Goal: Transaction & Acquisition: Book appointment/travel/reservation

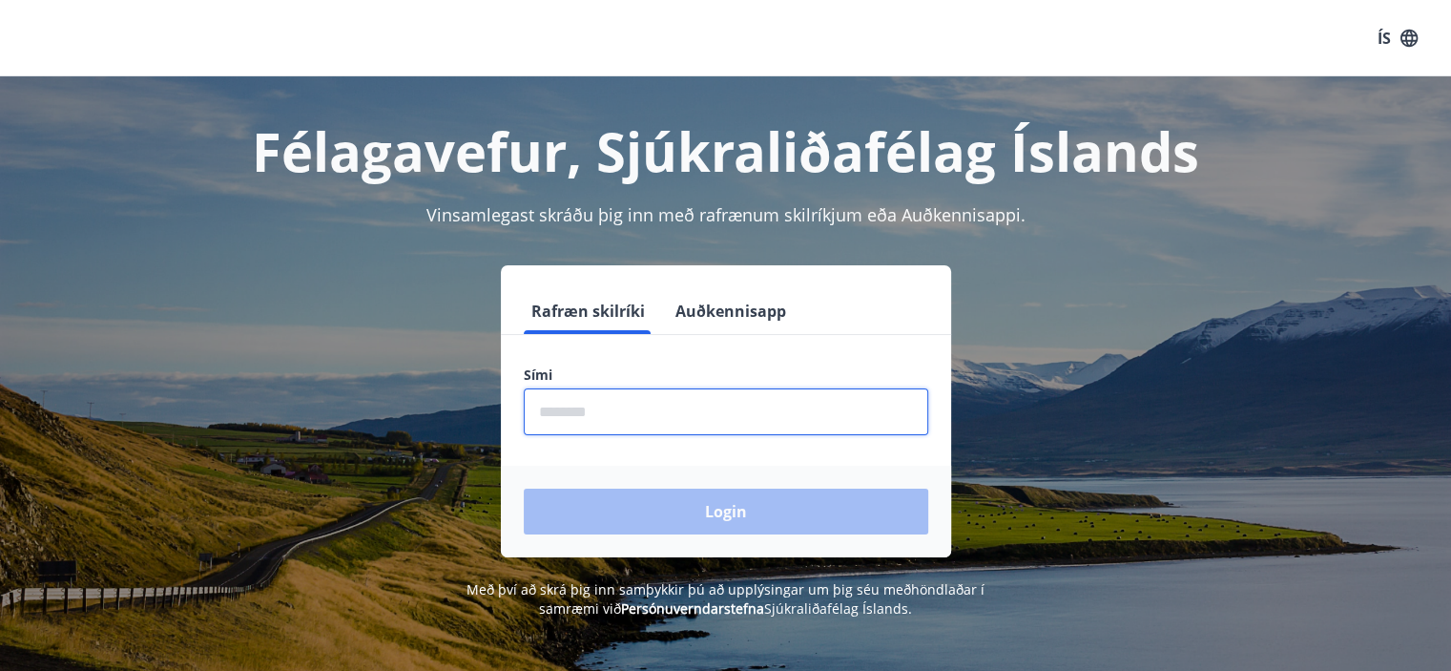
click at [702, 415] on input "phone" at bounding box center [726, 411] width 404 height 47
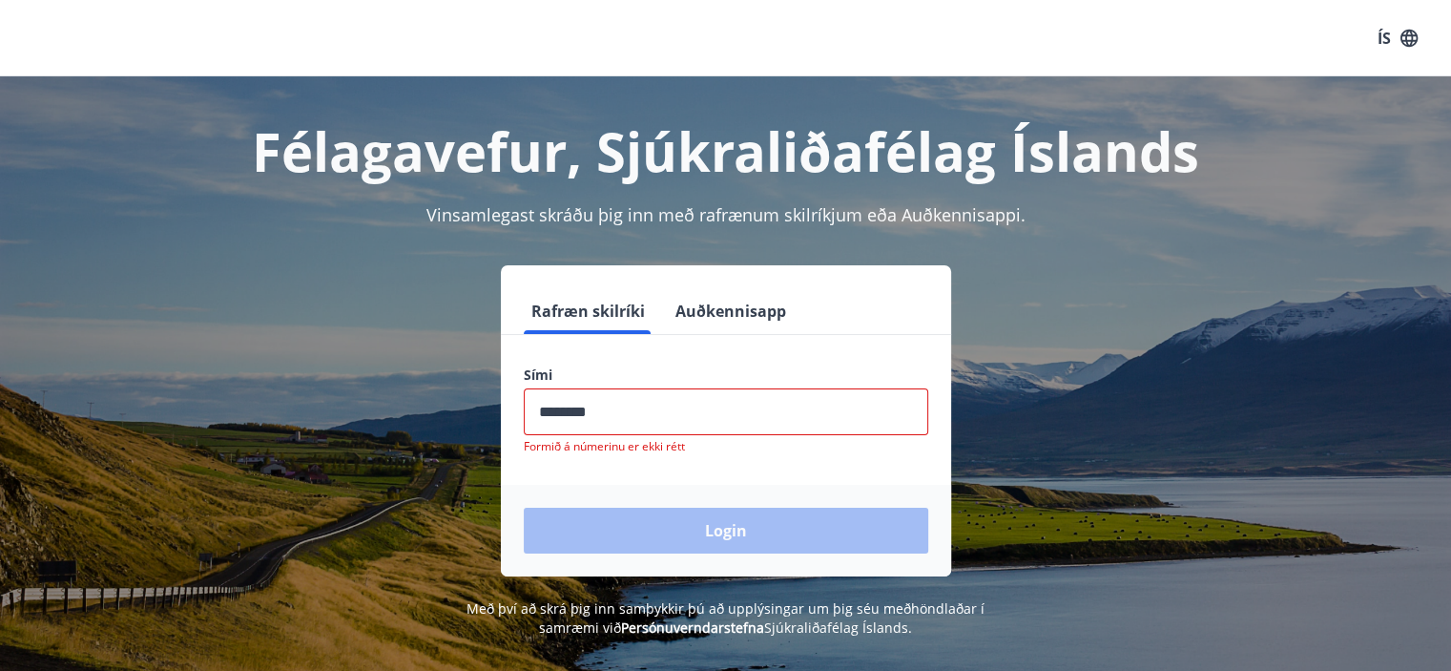
click at [669, 540] on div "Login" at bounding box center [726, 531] width 450 height 92
click at [690, 530] on div "Login" at bounding box center [726, 531] width 450 height 92
click at [676, 414] on input "phone" at bounding box center [726, 411] width 404 height 47
type input "********"
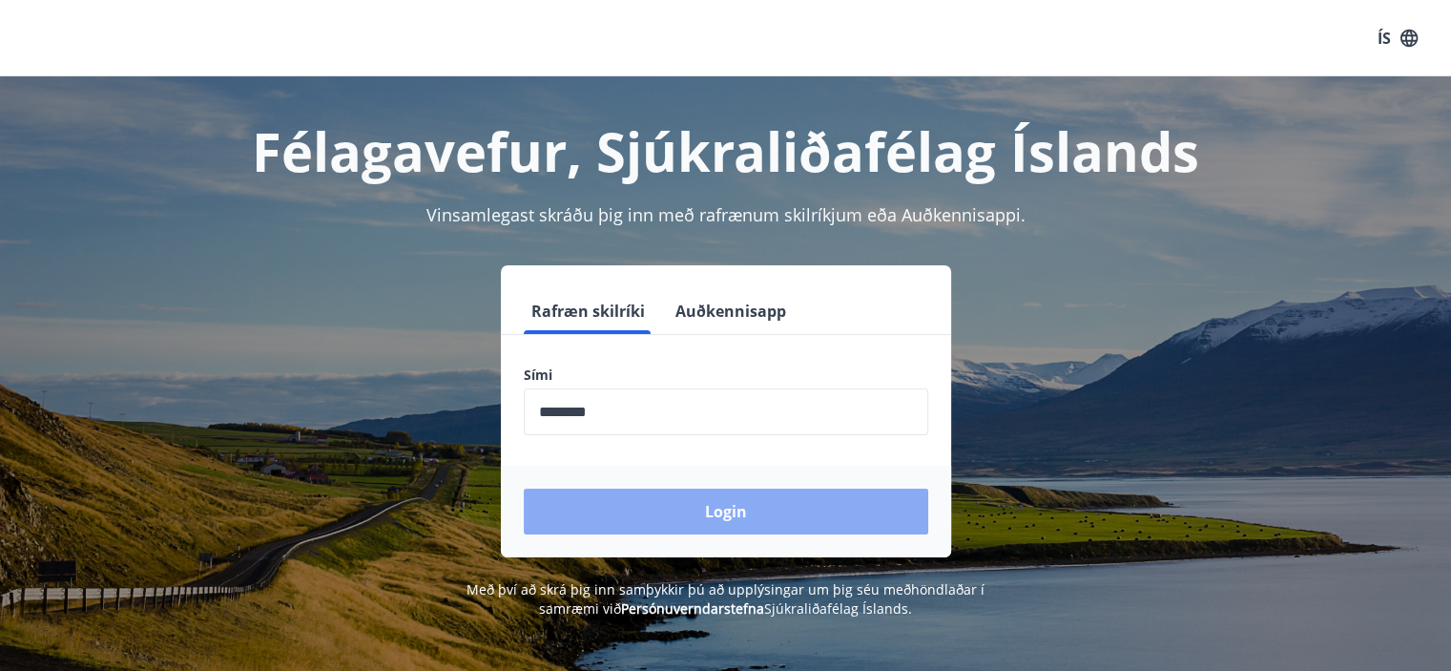
click at [651, 515] on button "Login" at bounding box center [726, 511] width 404 height 46
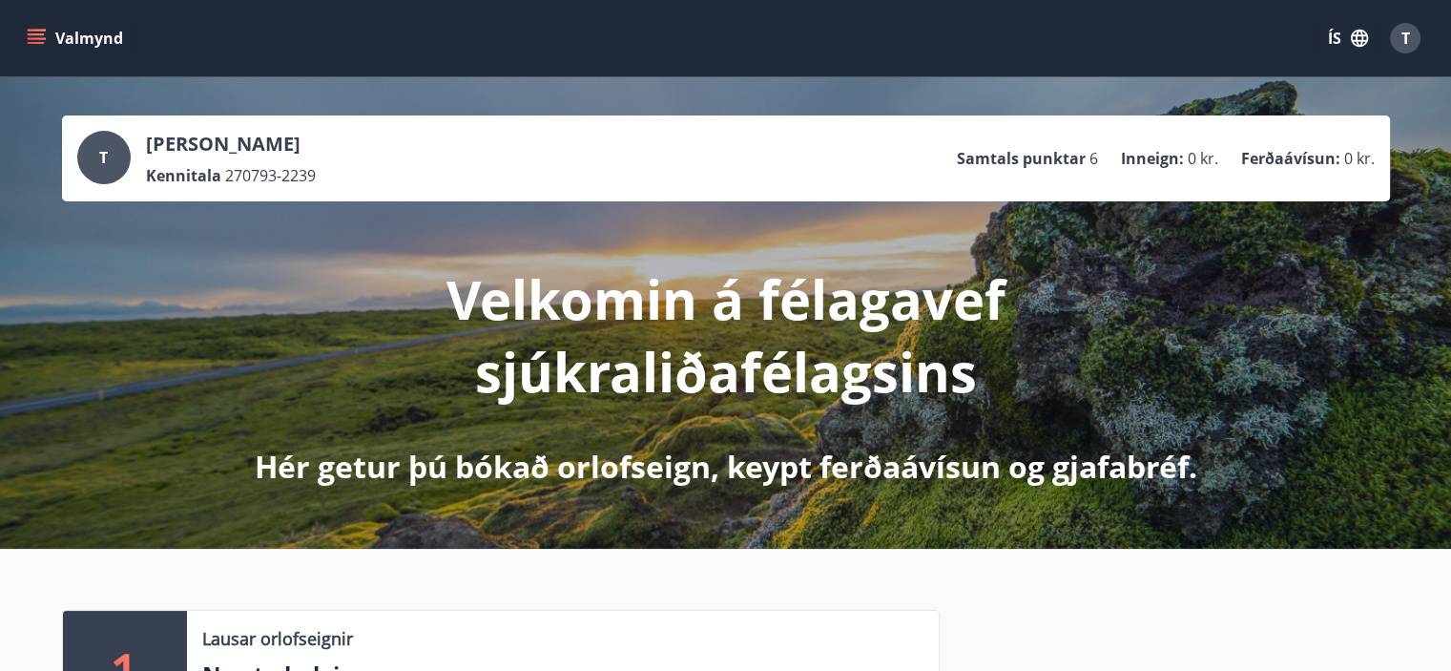
click at [31, 51] on button "Valmynd" at bounding box center [77, 38] width 108 height 34
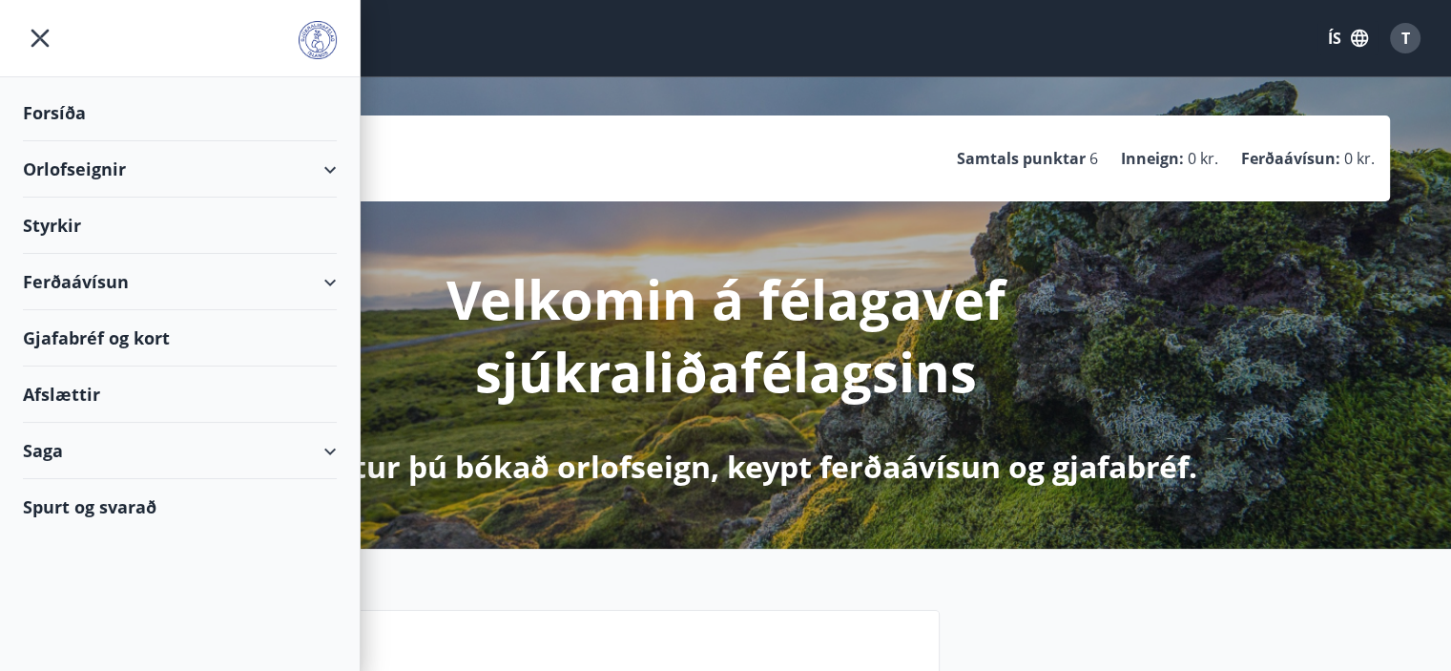
click at [319, 176] on div "Orlofseignir" at bounding box center [180, 169] width 314 height 56
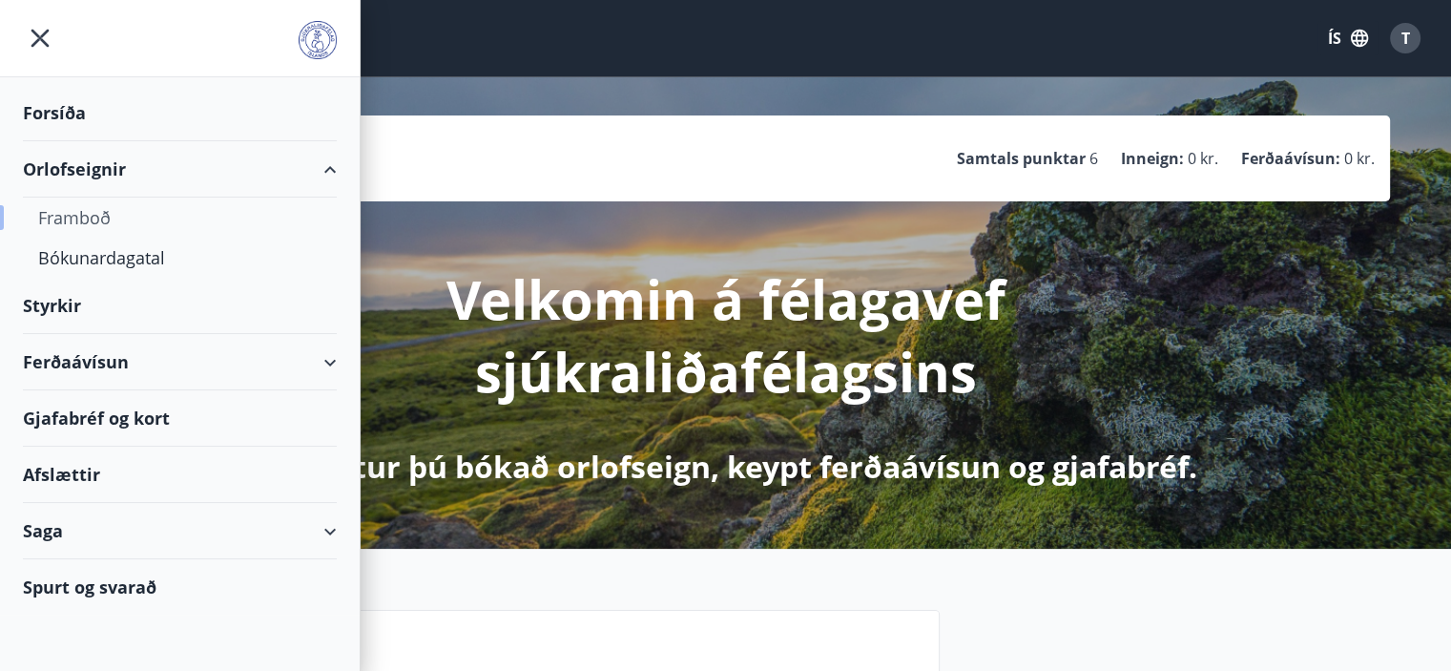
click at [69, 233] on div "Framboð" at bounding box center [179, 217] width 283 height 40
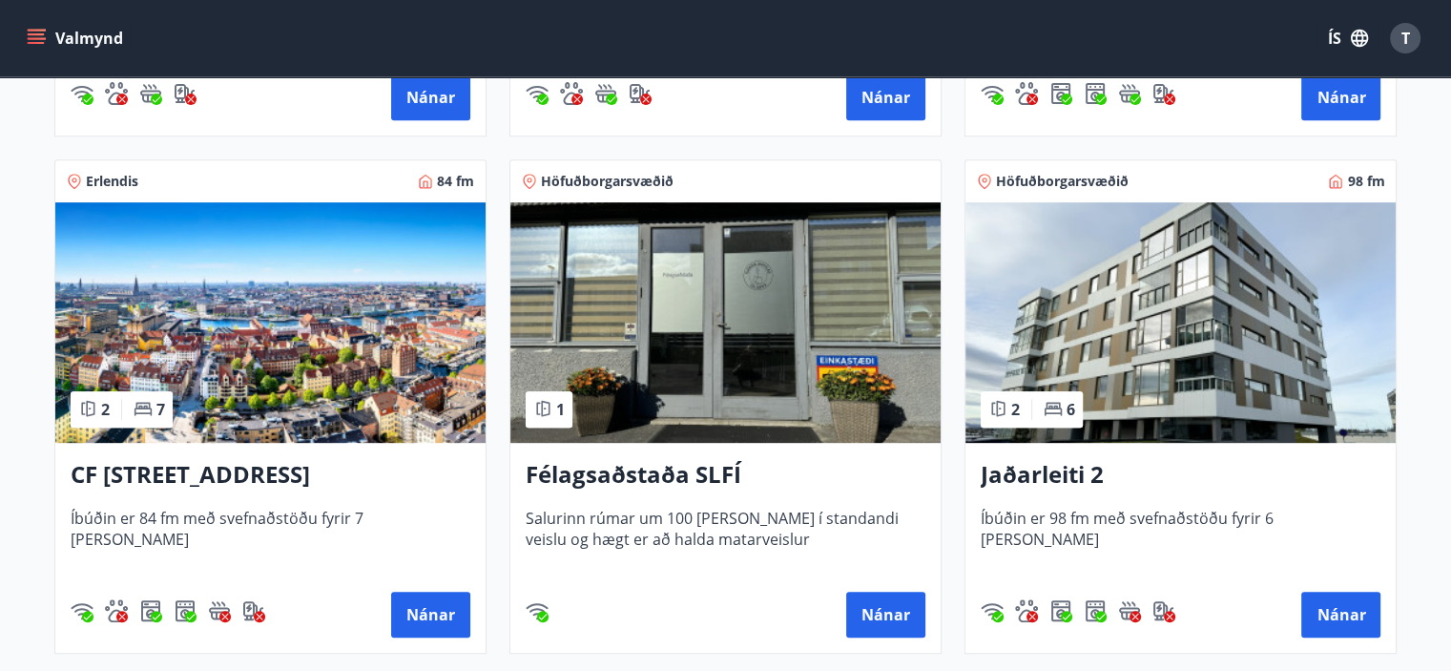
scroll to position [801, 0]
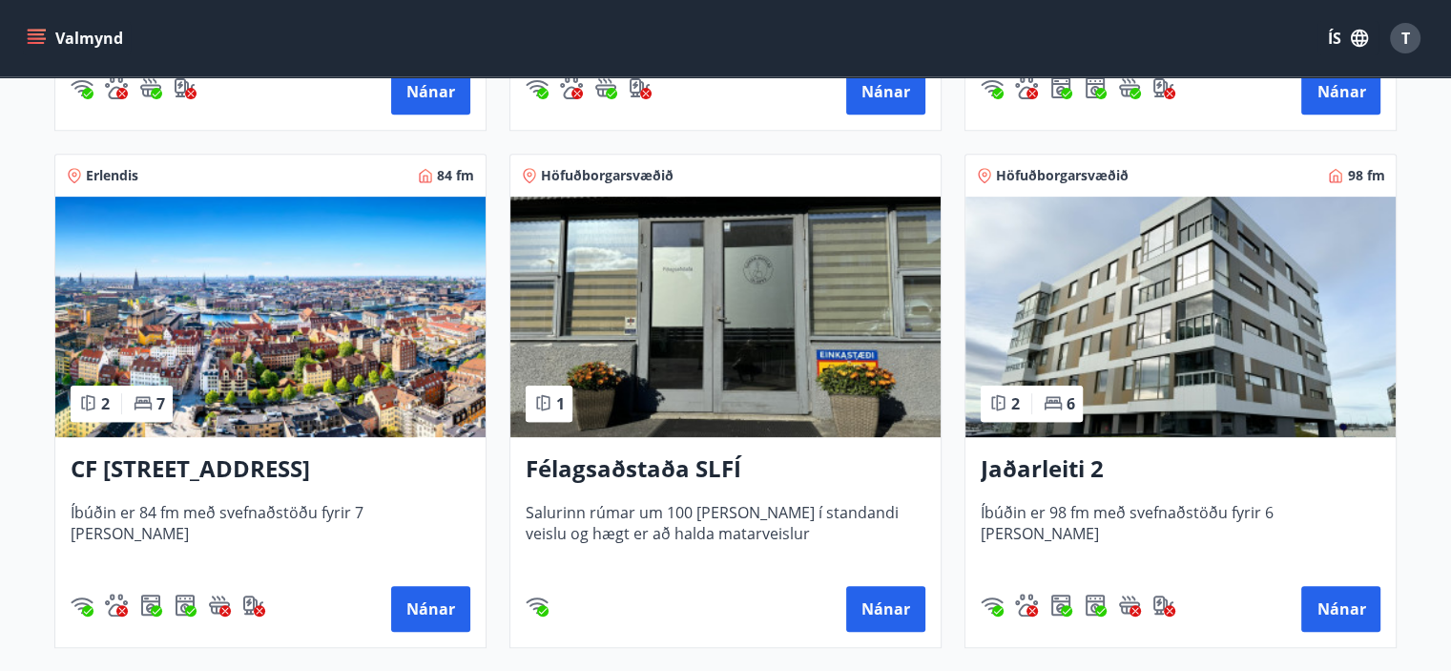
click at [189, 455] on h3 "CF [STREET_ADDRESS]" at bounding box center [271, 469] width 400 height 34
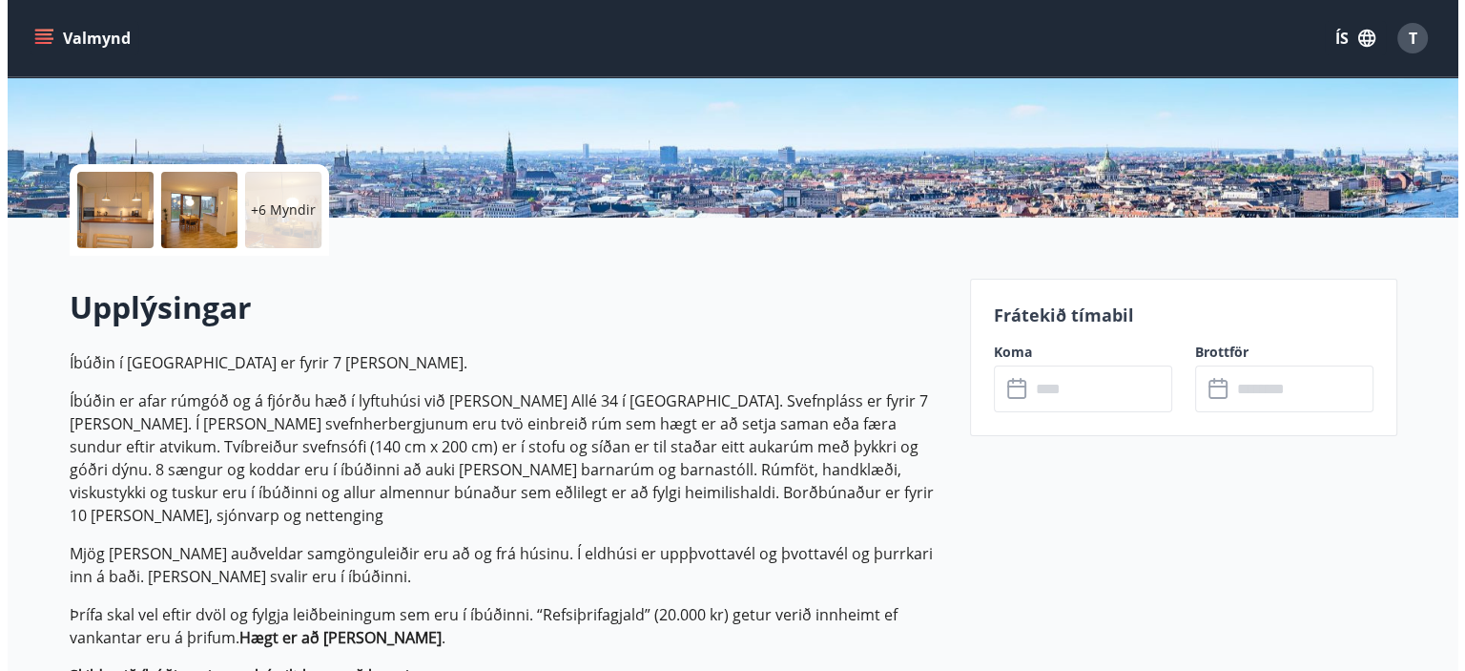
scroll to position [382, 0]
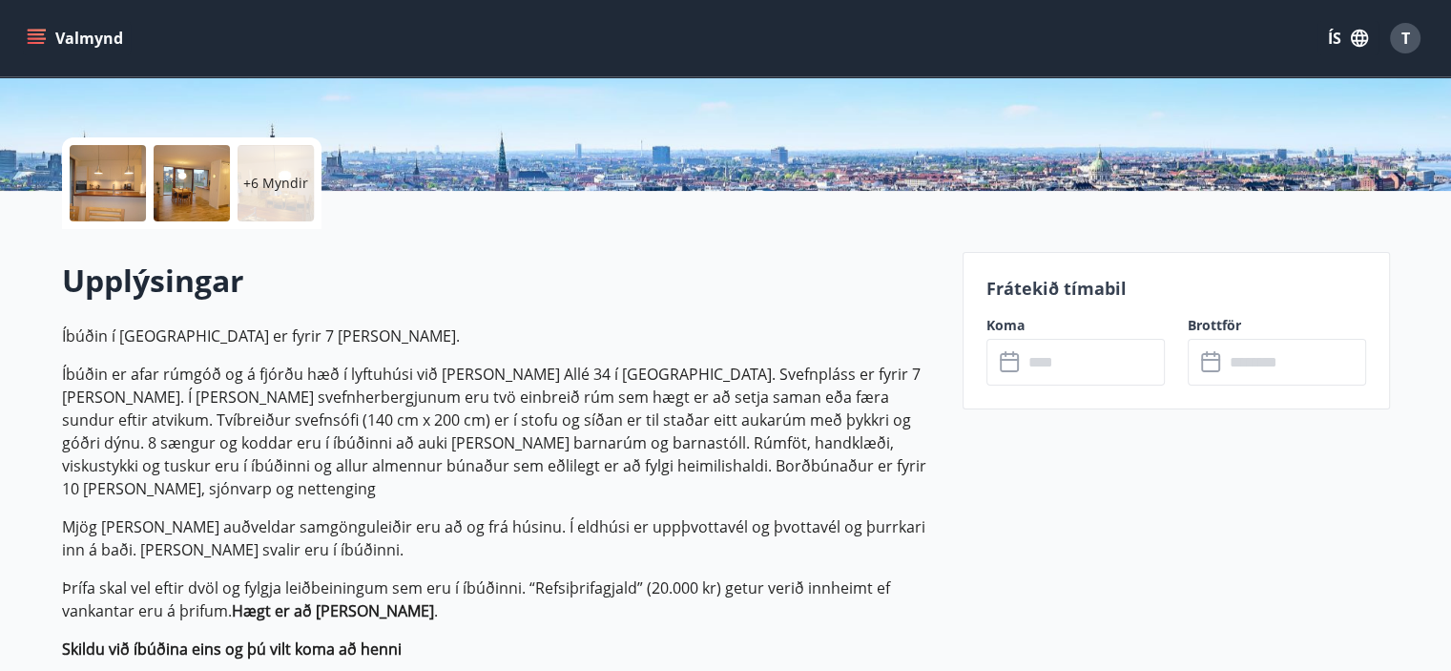
click at [202, 173] on div at bounding box center [192, 183] width 76 height 76
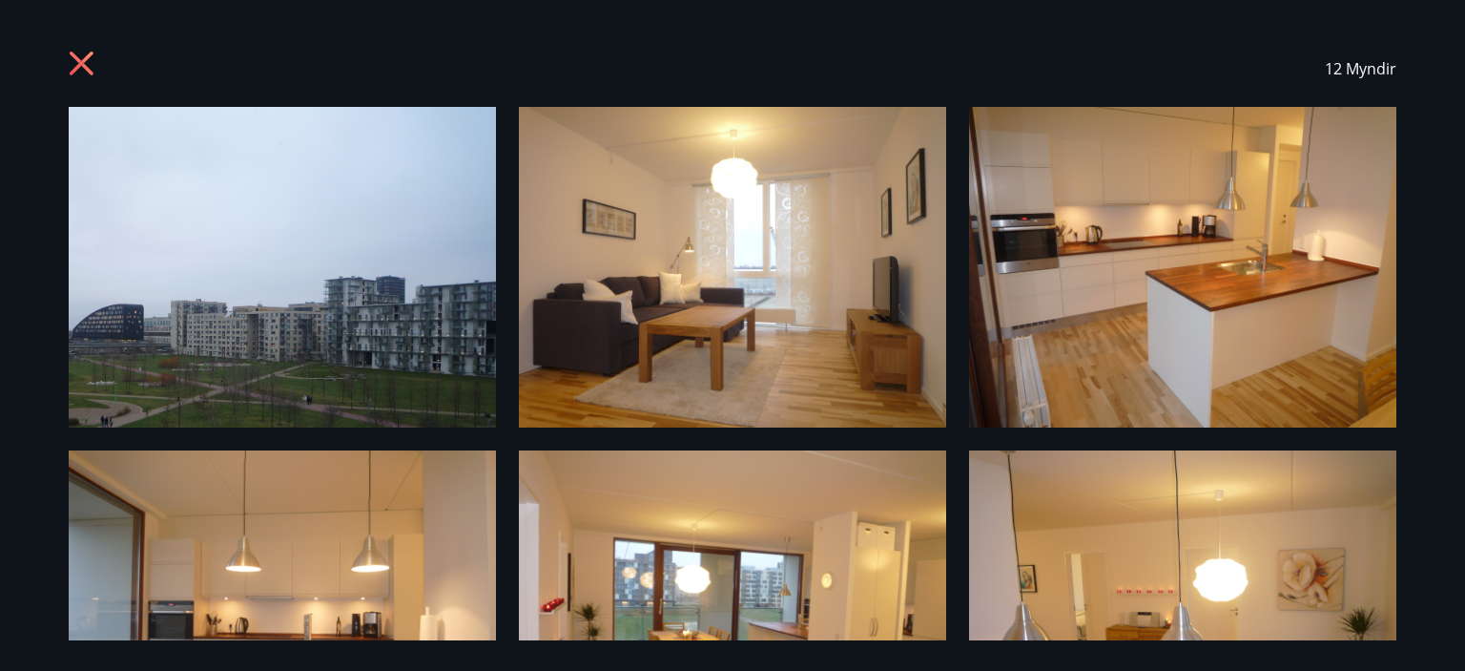
click at [1461, 300] on div "12 Myndir" at bounding box center [732, 335] width 1465 height 671
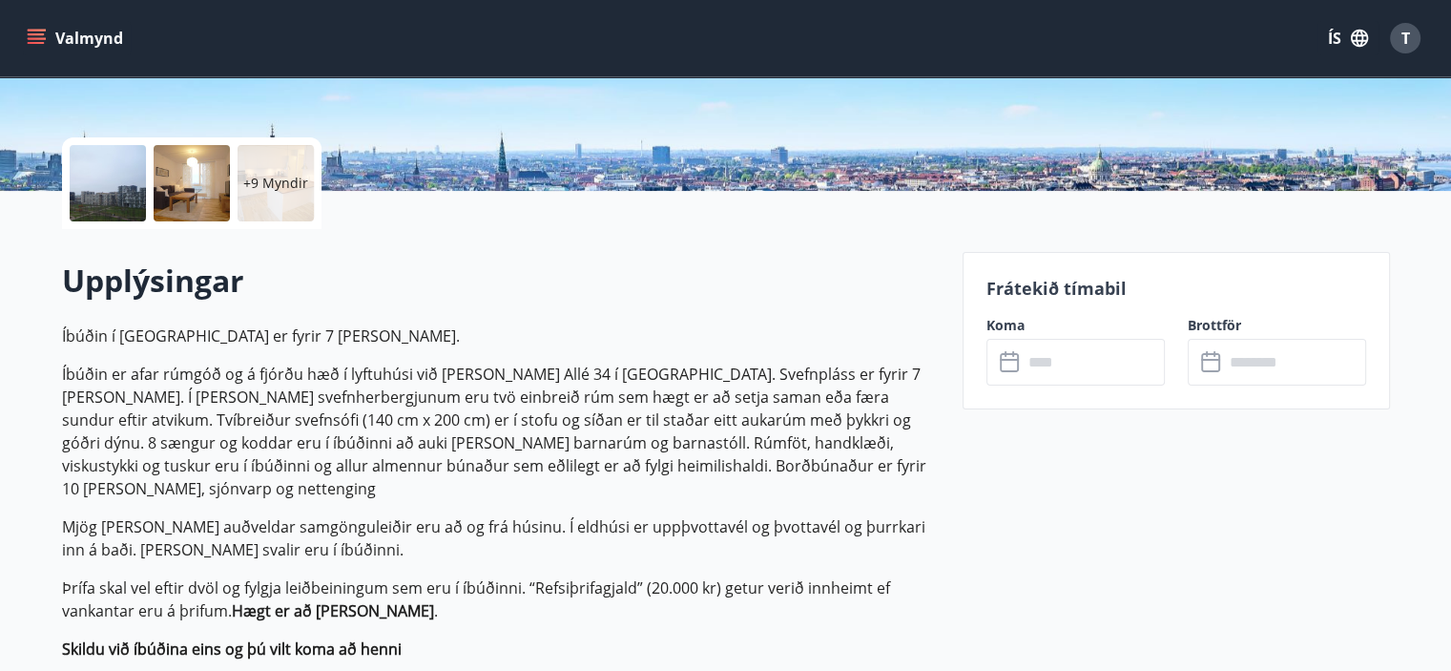
click at [210, 188] on div at bounding box center [192, 183] width 76 height 76
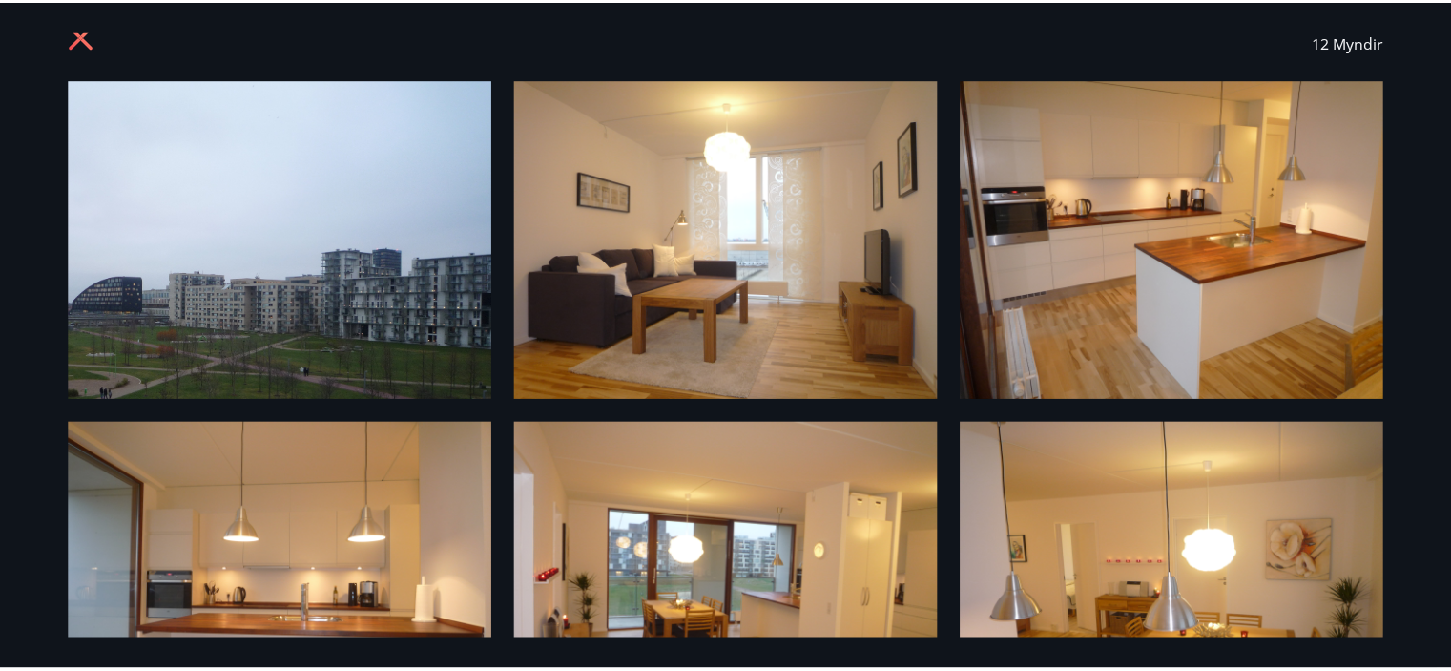
scroll to position [0, 0]
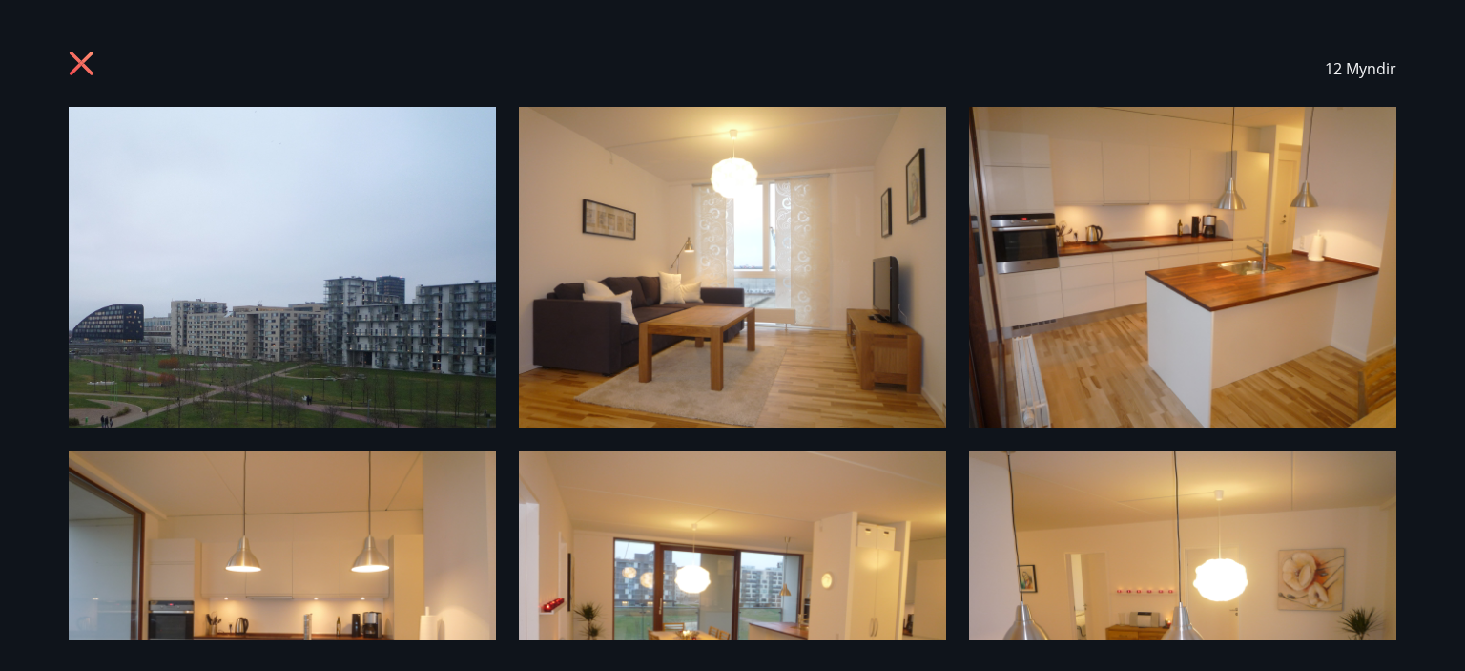
click at [75, 56] on icon at bounding box center [82, 64] width 24 height 24
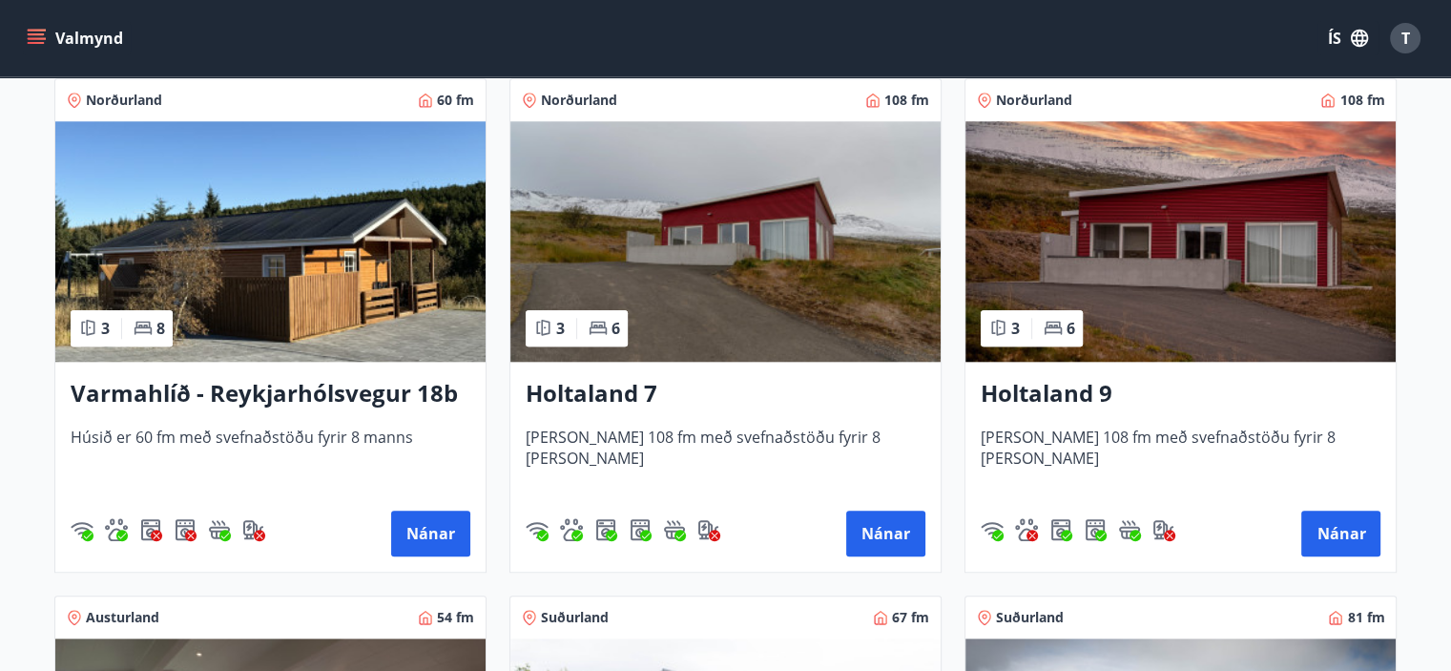
scroll to position [1946, 0]
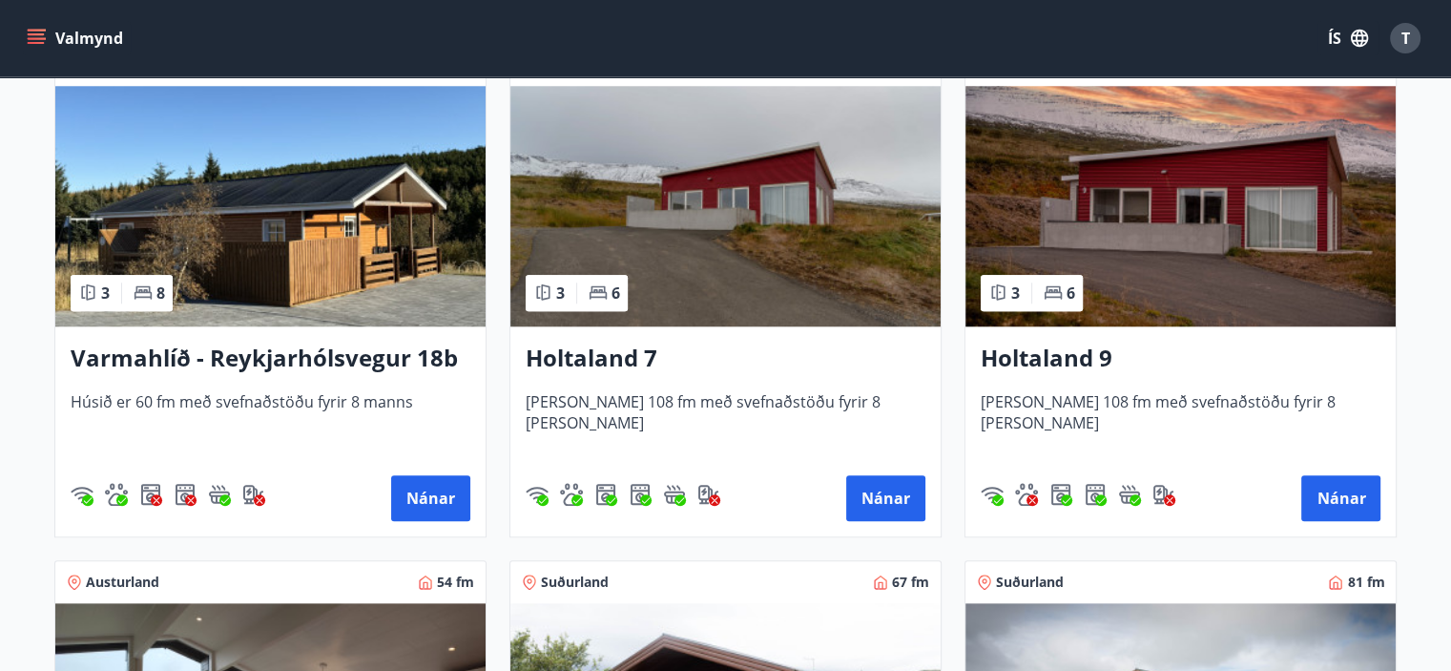
click at [316, 254] on img at bounding box center [270, 206] width 430 height 240
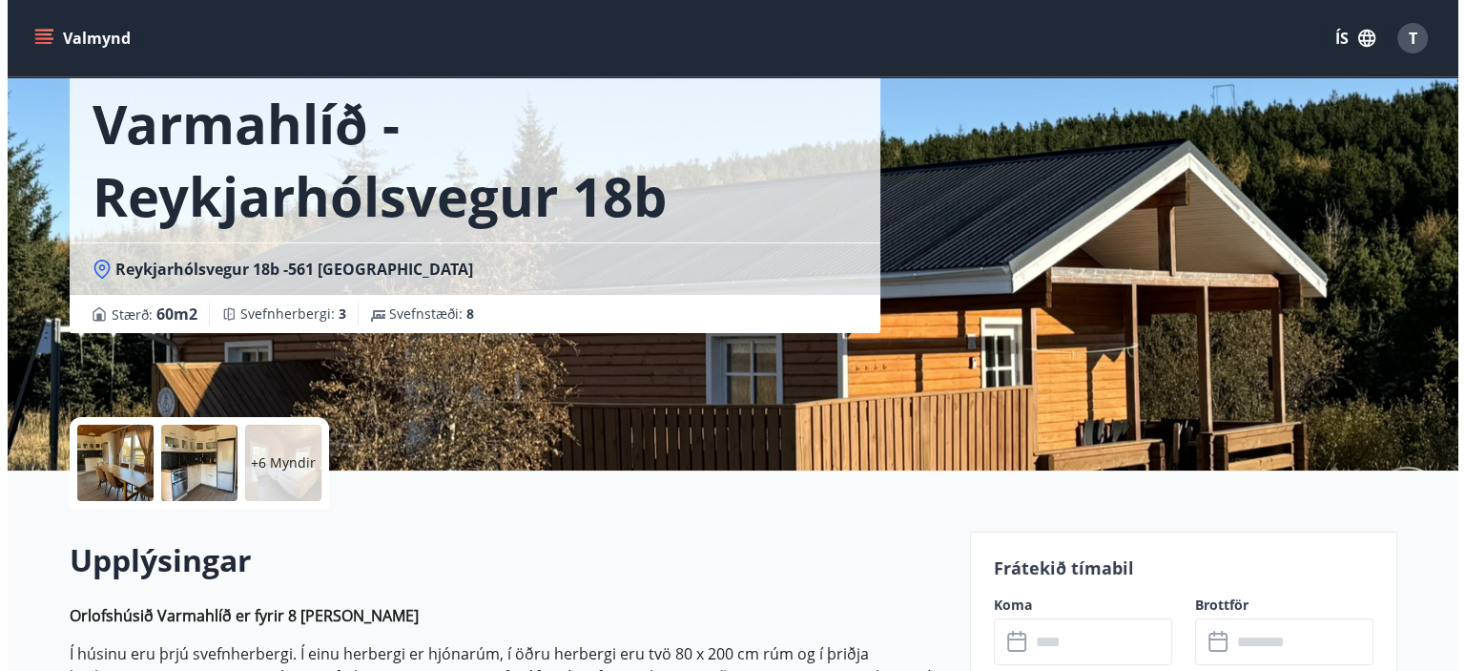
scroll to position [229, 0]
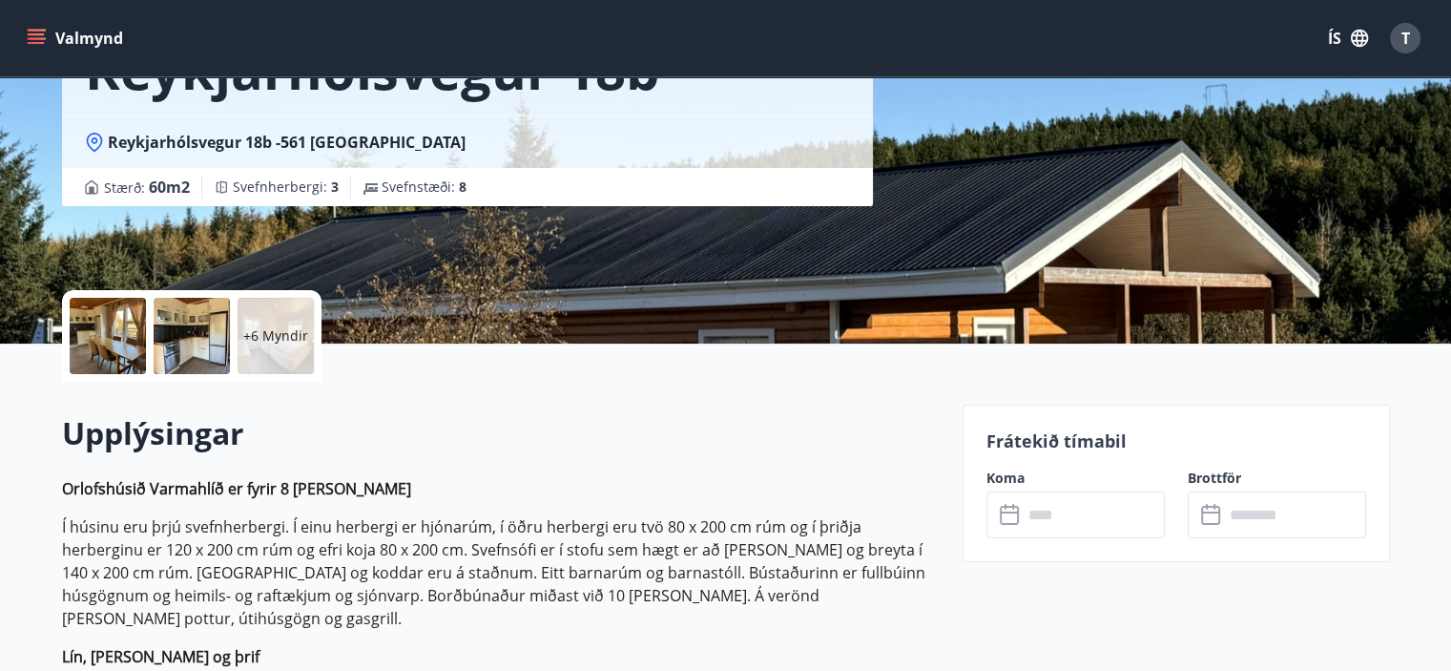
click at [127, 345] on div at bounding box center [108, 336] width 76 height 76
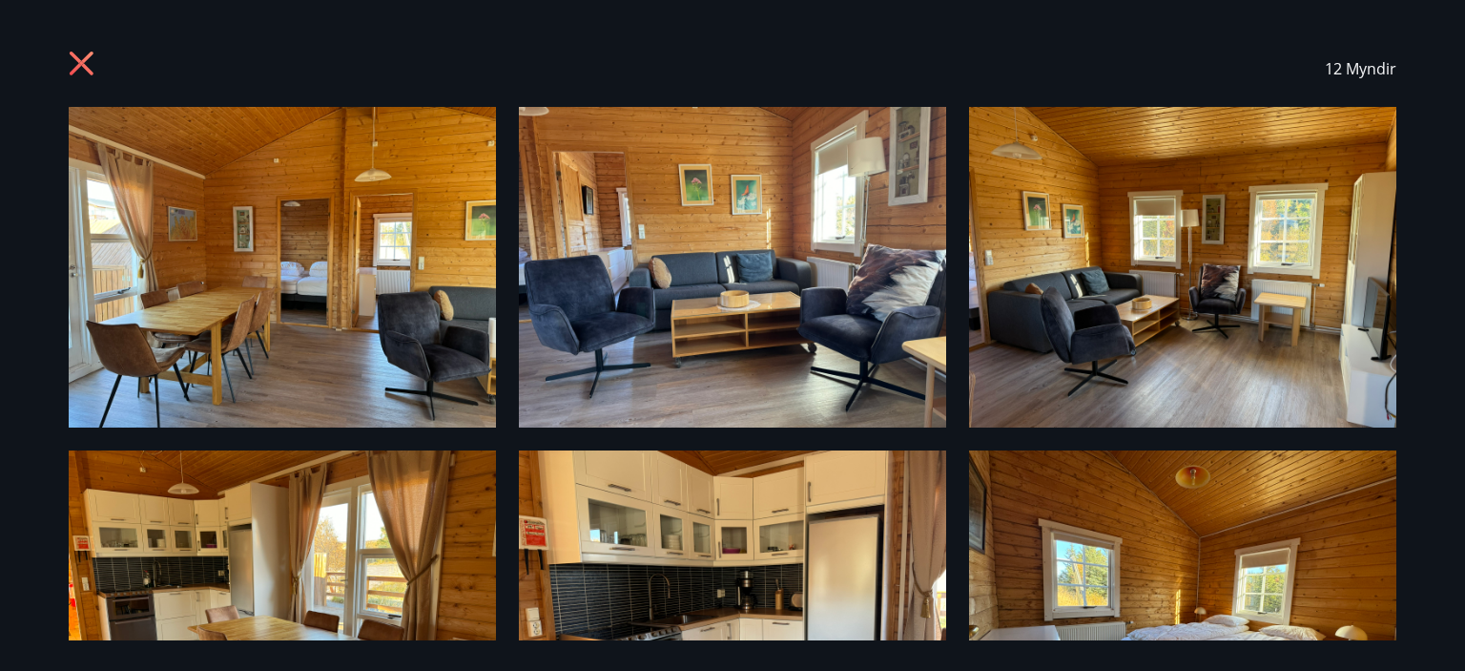
click at [1464, 265] on div "12 Myndir" at bounding box center [732, 335] width 1465 height 671
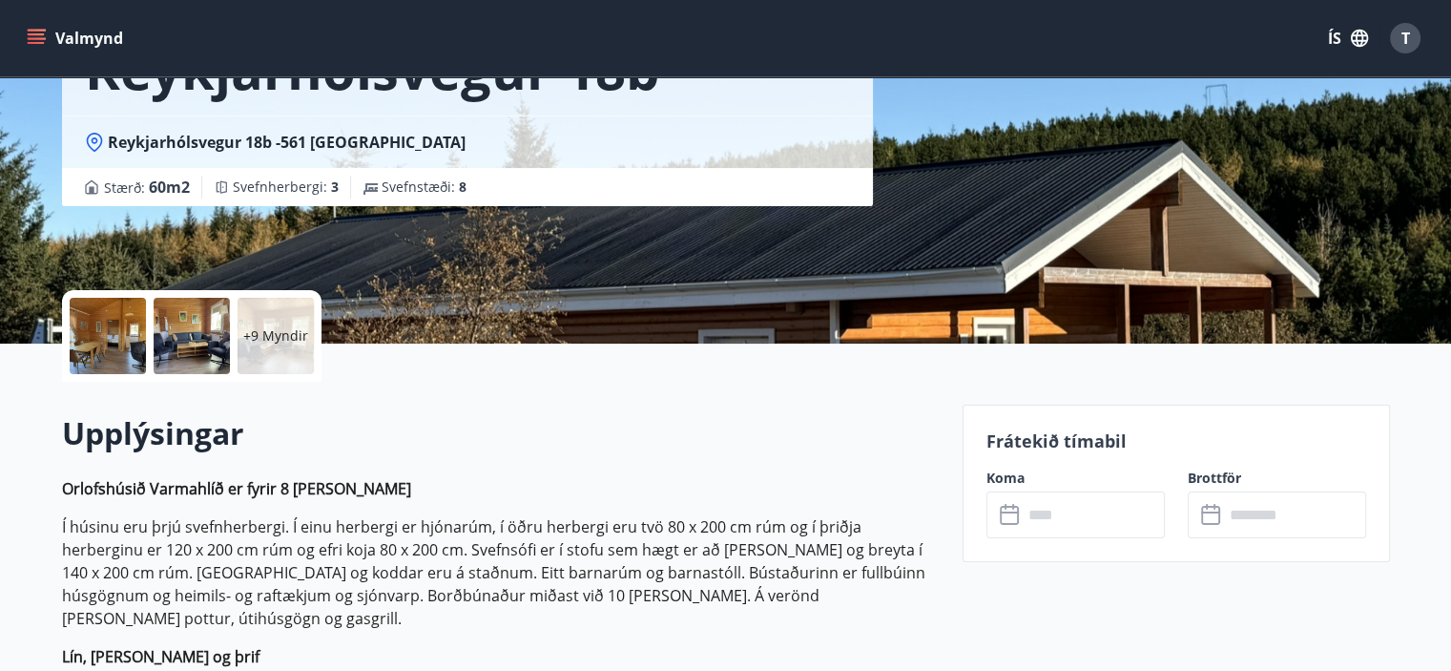
click at [126, 359] on div at bounding box center [108, 336] width 76 height 76
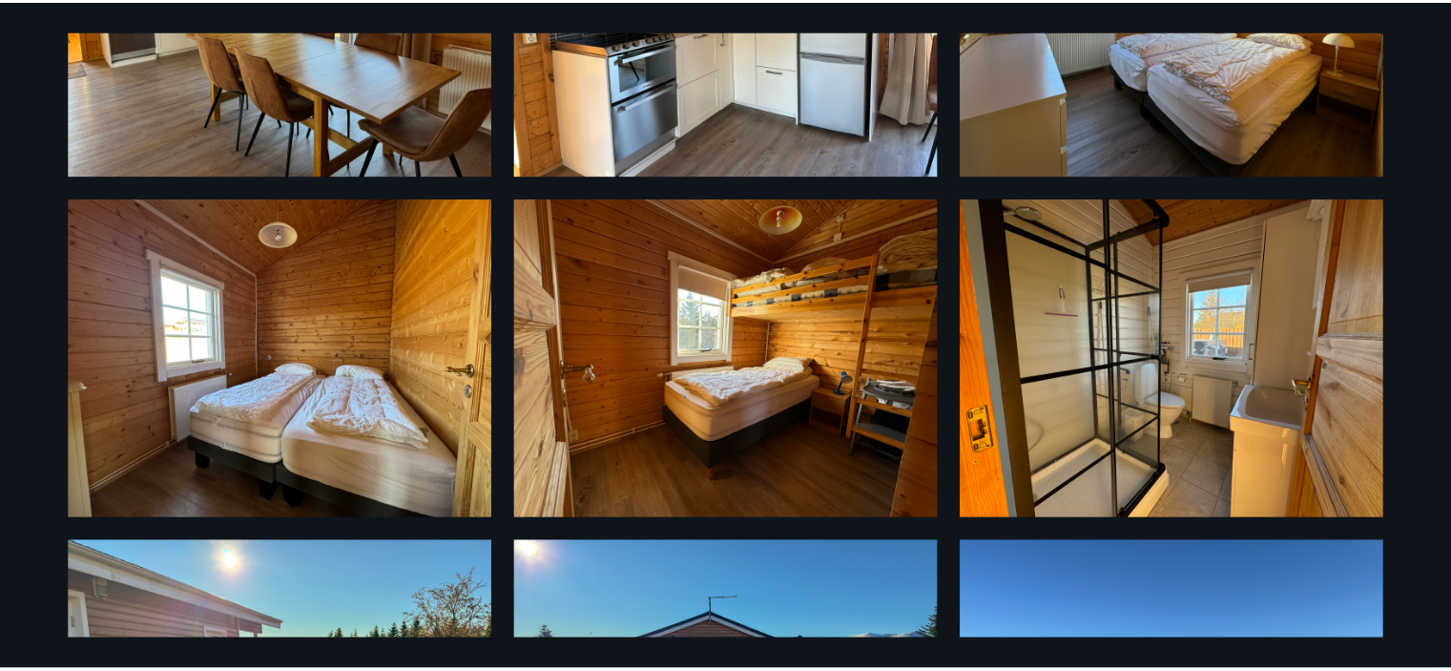
scroll to position [0, 0]
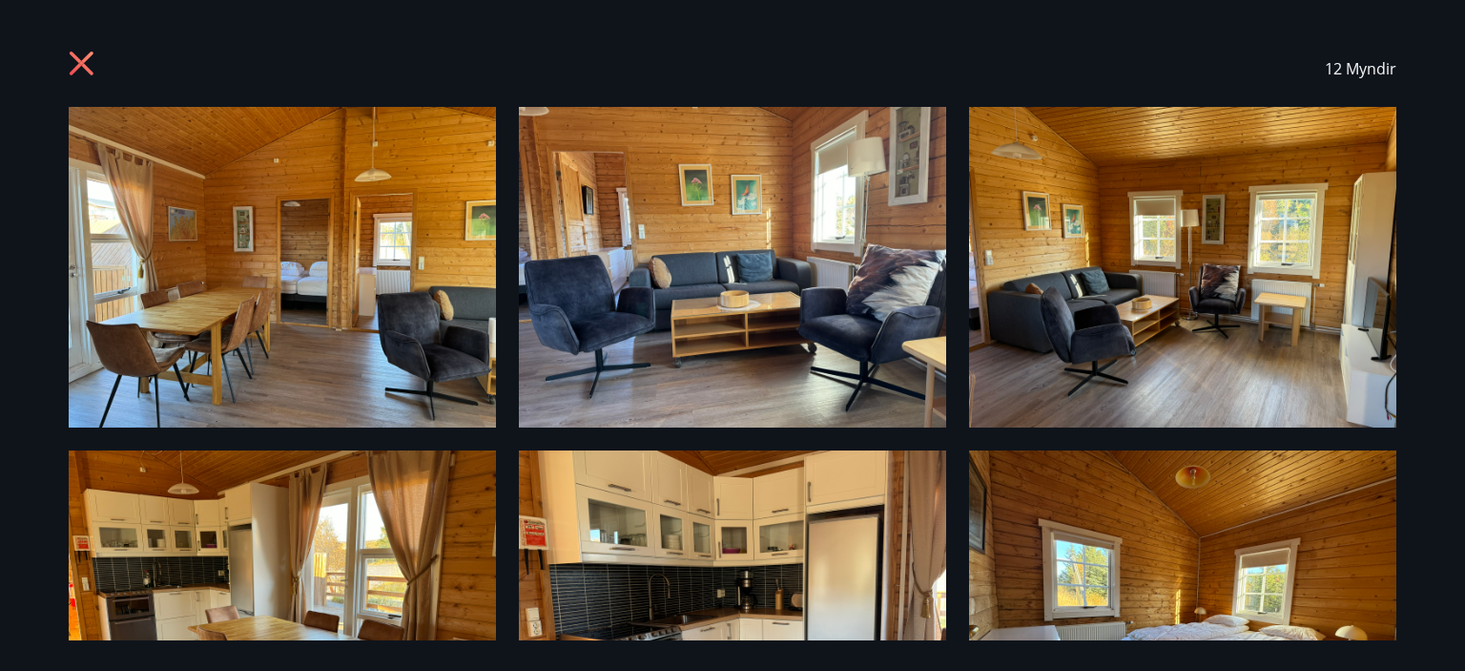
click at [144, 94] on div "12 Myndir" at bounding box center [733, 69] width 1328 height 76
click at [92, 73] on icon at bounding box center [82, 64] width 24 height 24
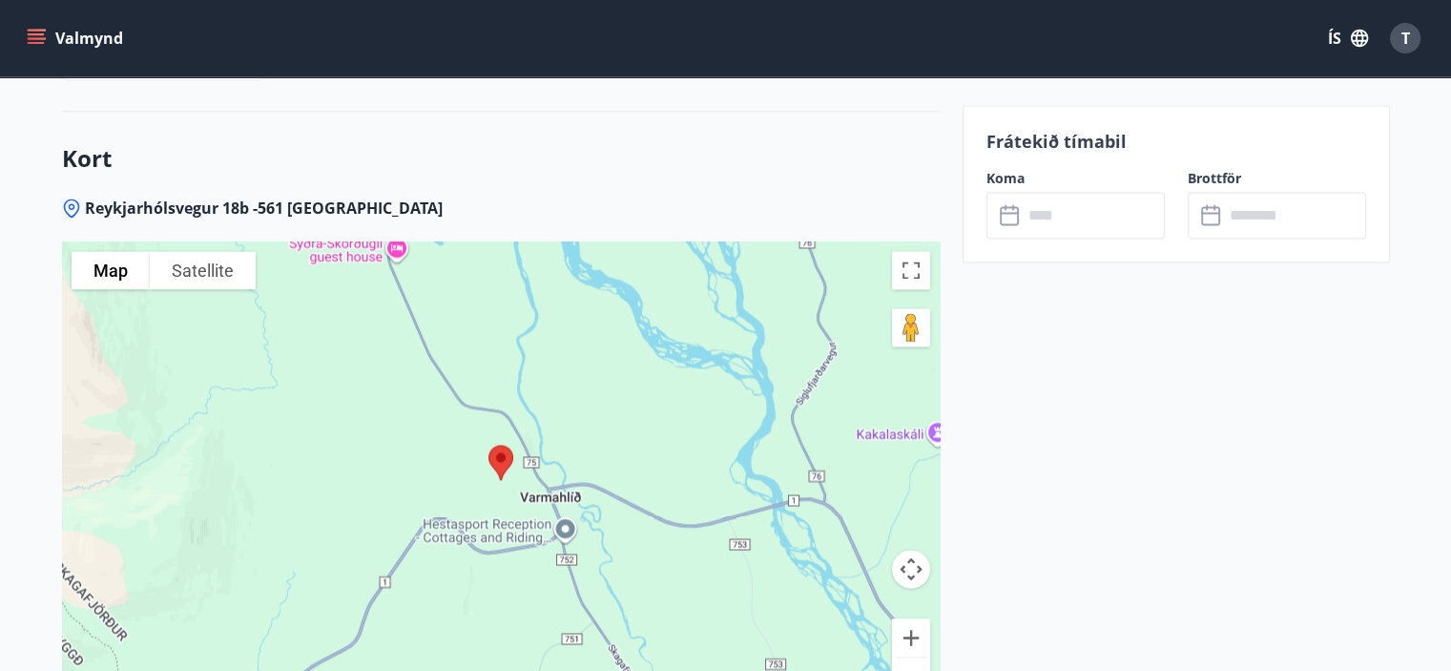
scroll to position [3014, 0]
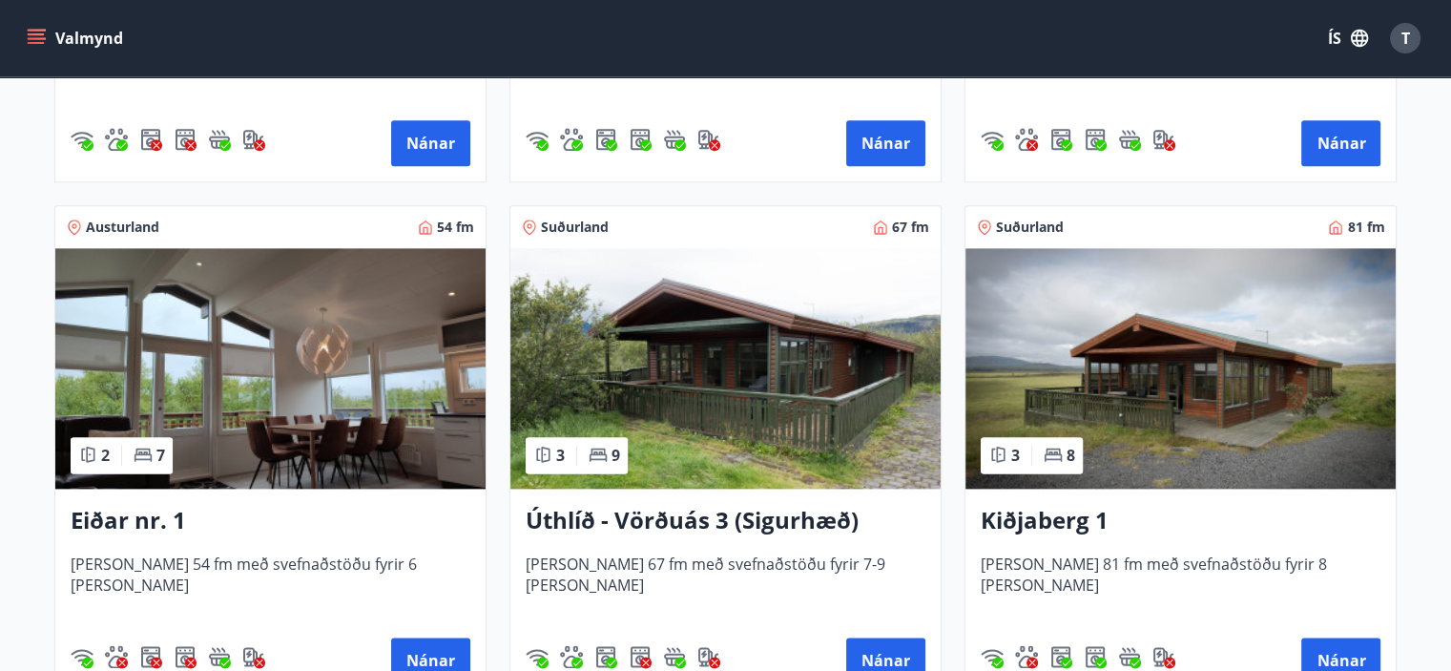
scroll to position [2289, 0]
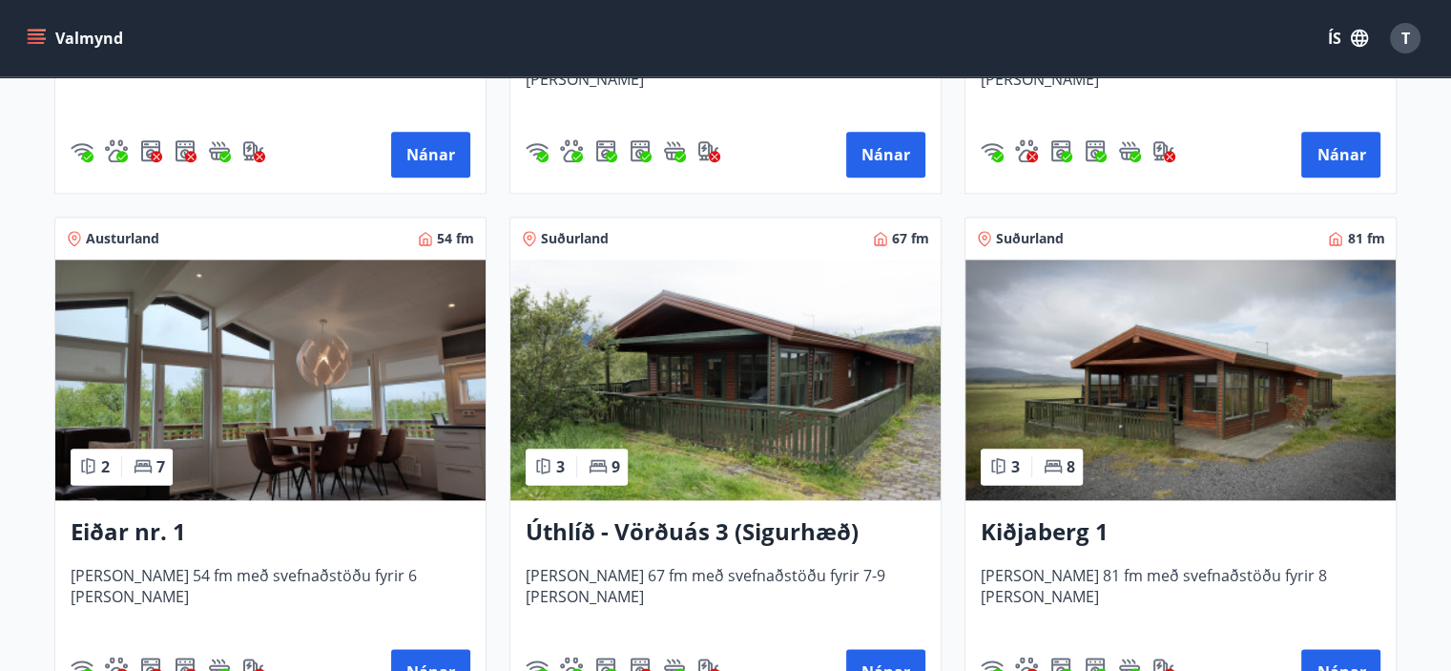
click at [752, 393] on img at bounding box center [725, 379] width 430 height 240
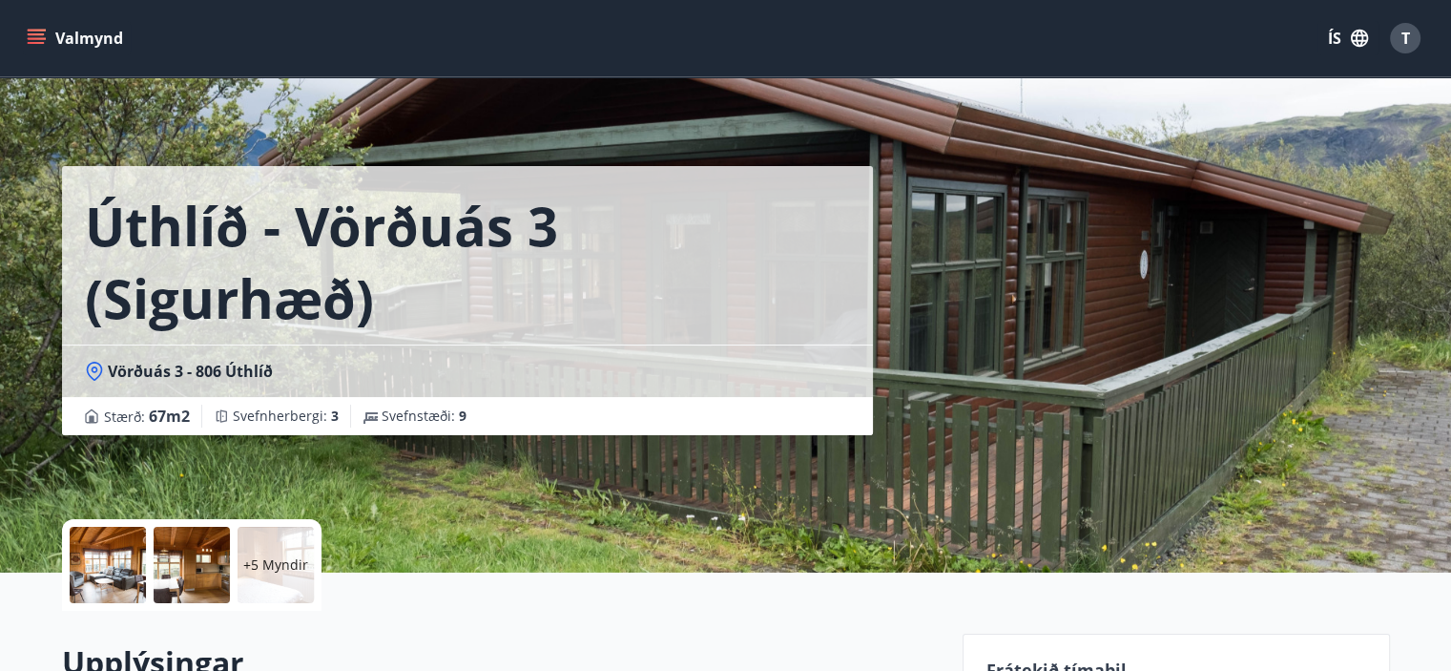
click at [114, 568] on div at bounding box center [108, 565] width 76 height 76
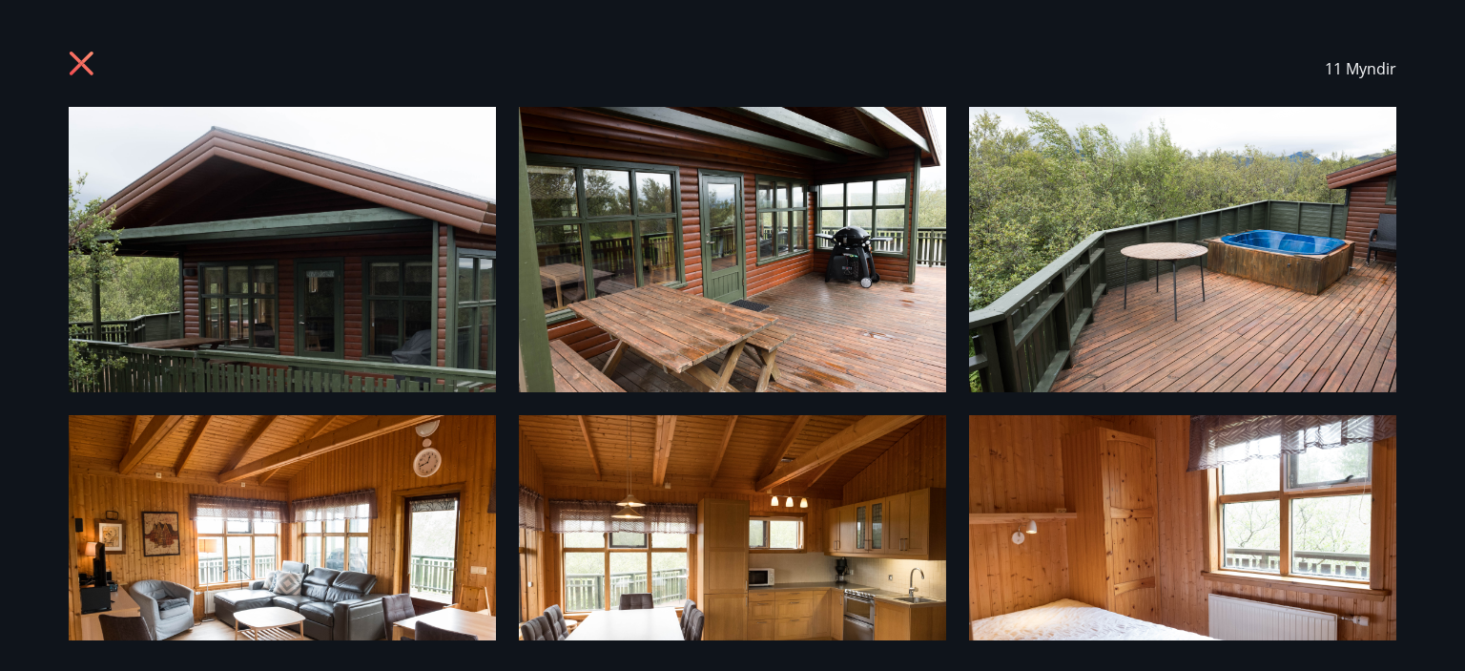
click at [1448, 256] on div "11 Myndir" at bounding box center [732, 335] width 1465 height 671
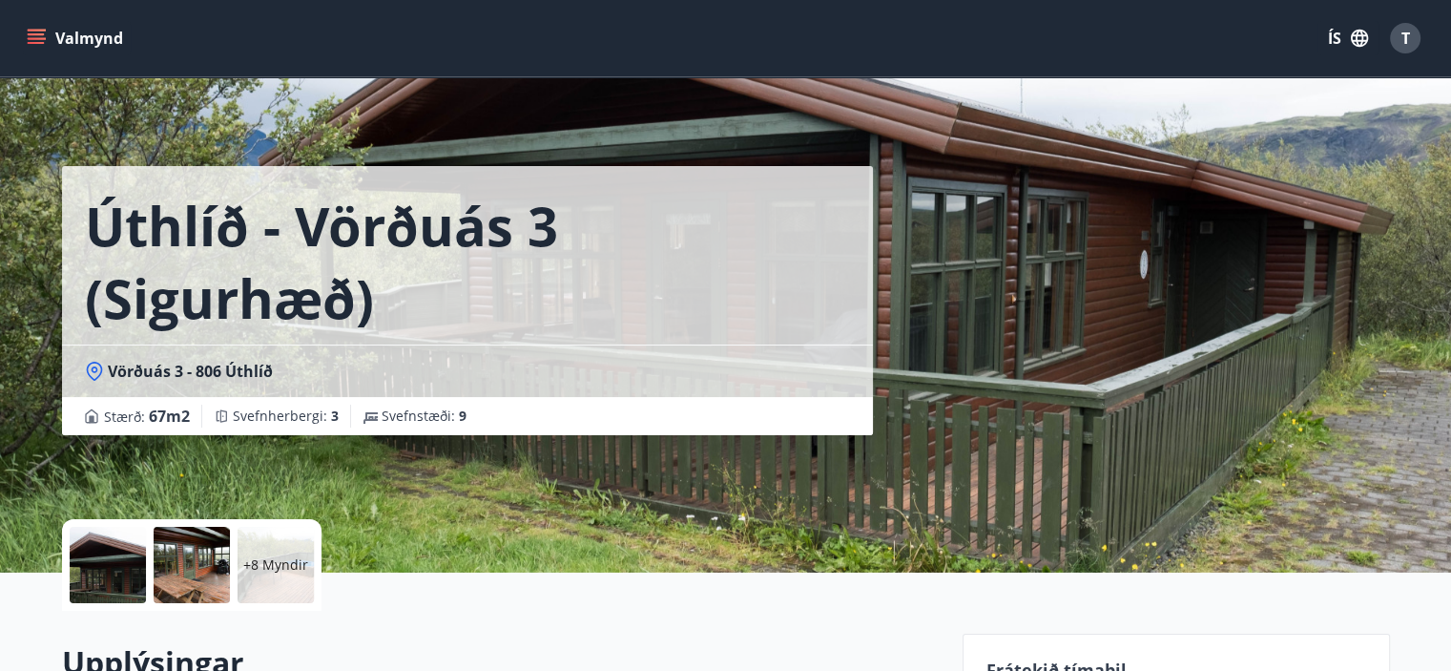
click at [195, 568] on div at bounding box center [192, 565] width 76 height 76
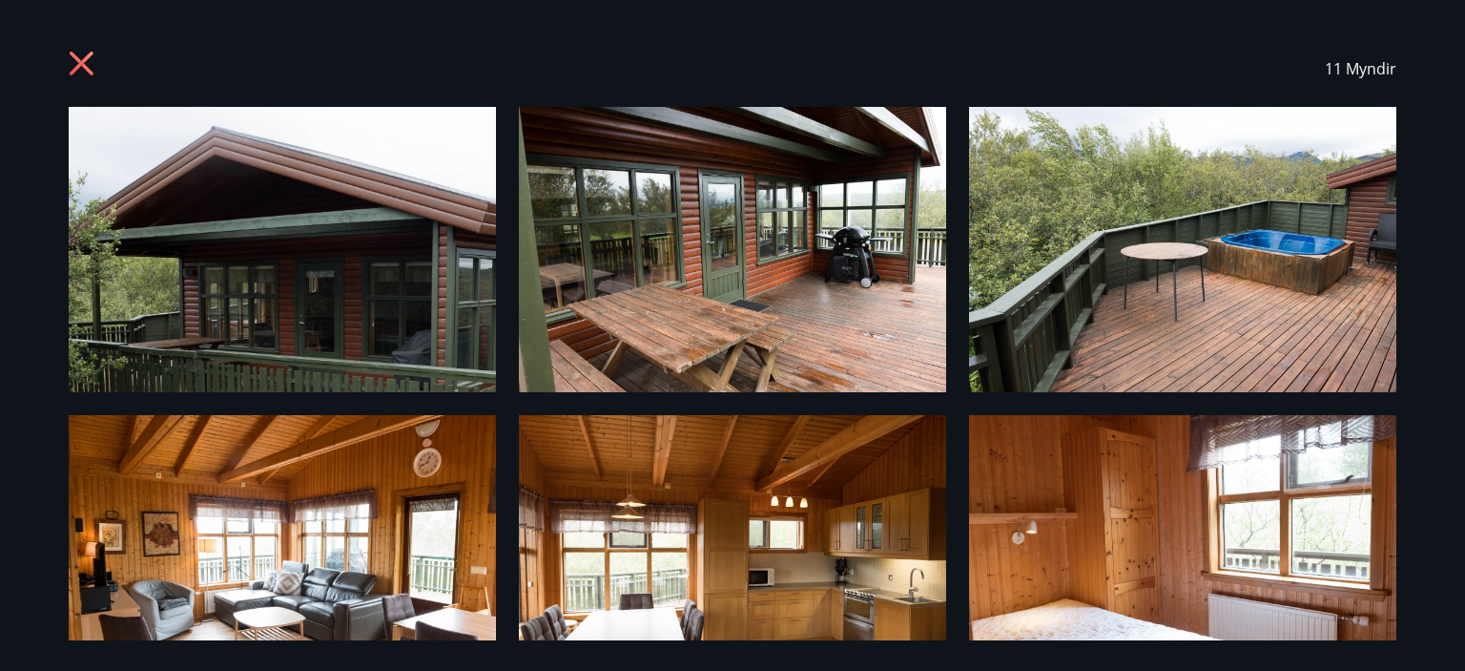
click at [207, 280] on img at bounding box center [282, 249] width 427 height 285
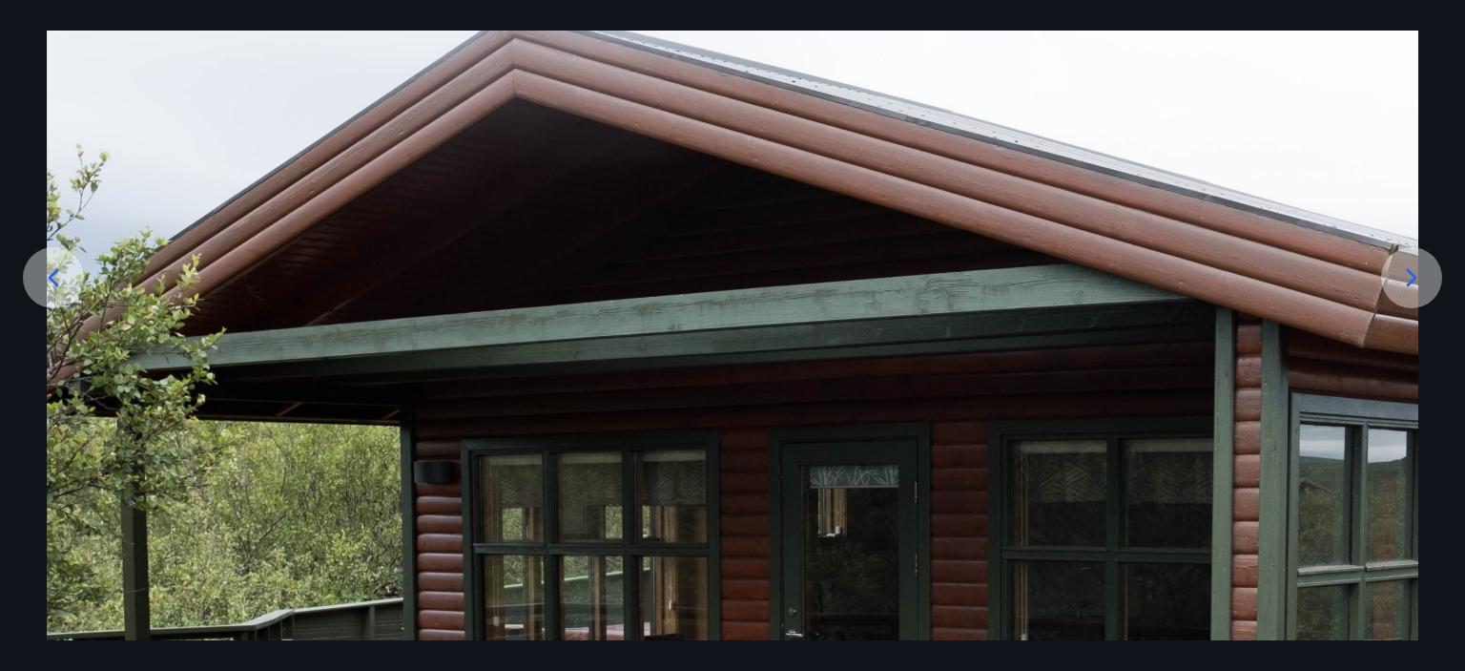
scroll to position [168, 0]
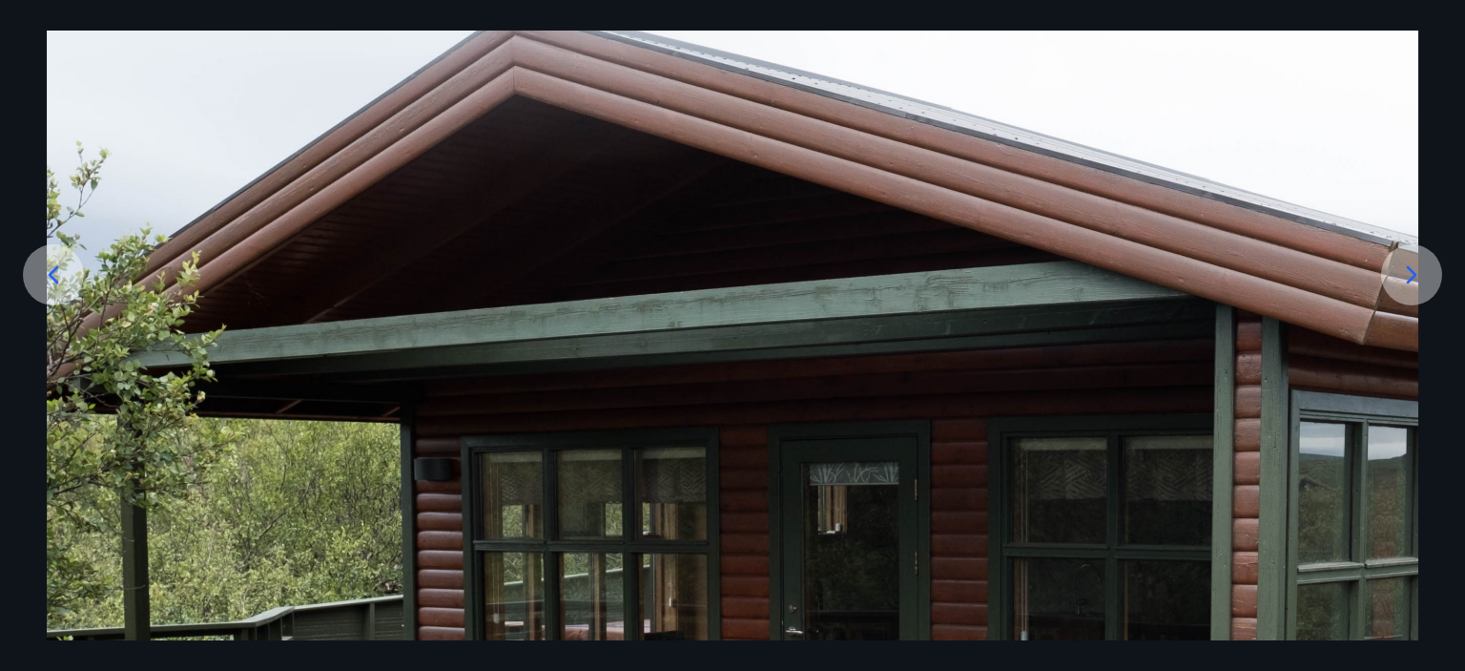
click at [1415, 284] on icon at bounding box center [1411, 274] width 31 height 31
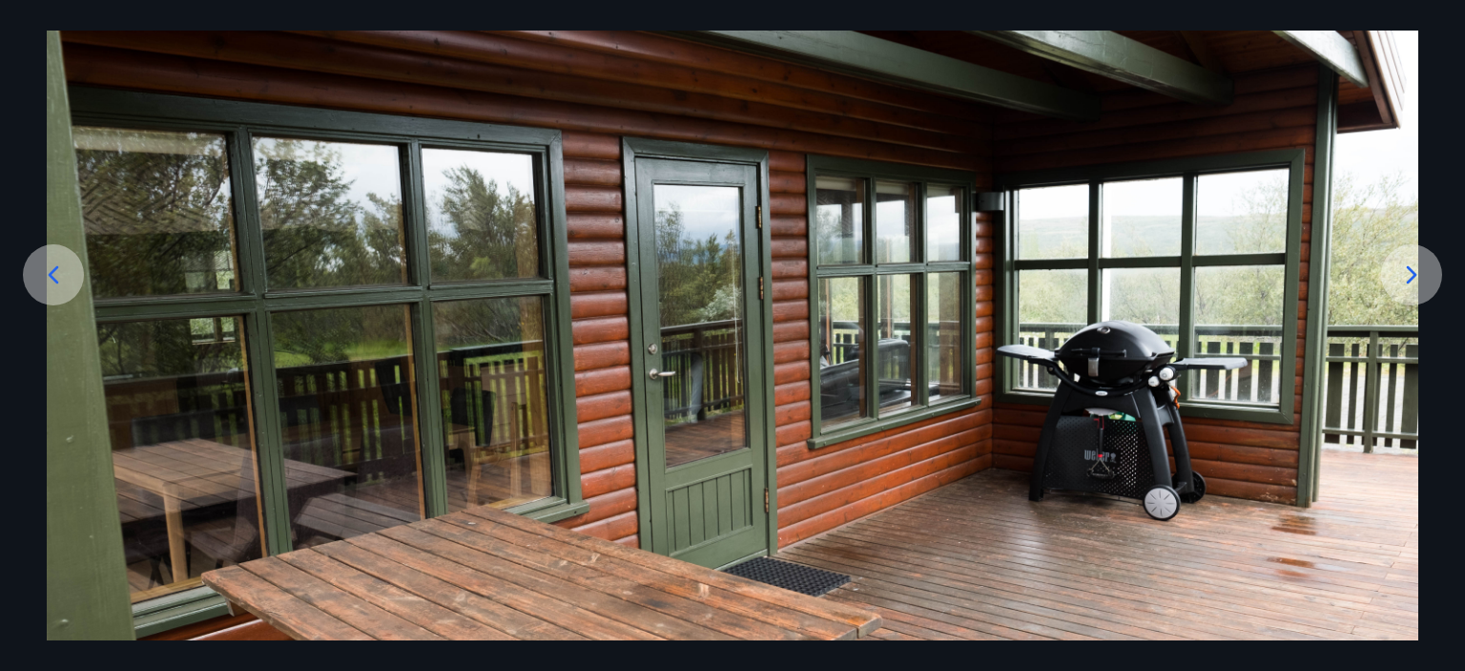
click at [1400, 278] on icon at bounding box center [1411, 274] width 31 height 31
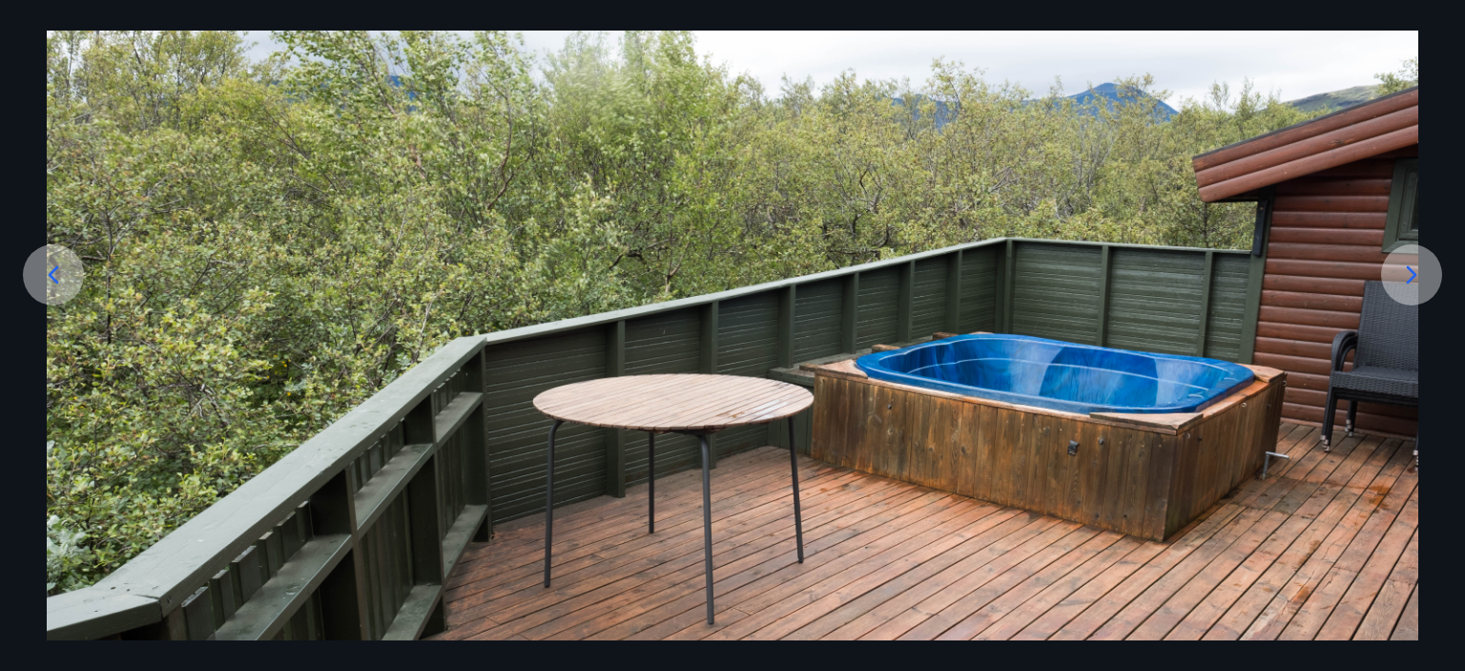
click at [1407, 286] on icon at bounding box center [1411, 274] width 31 height 31
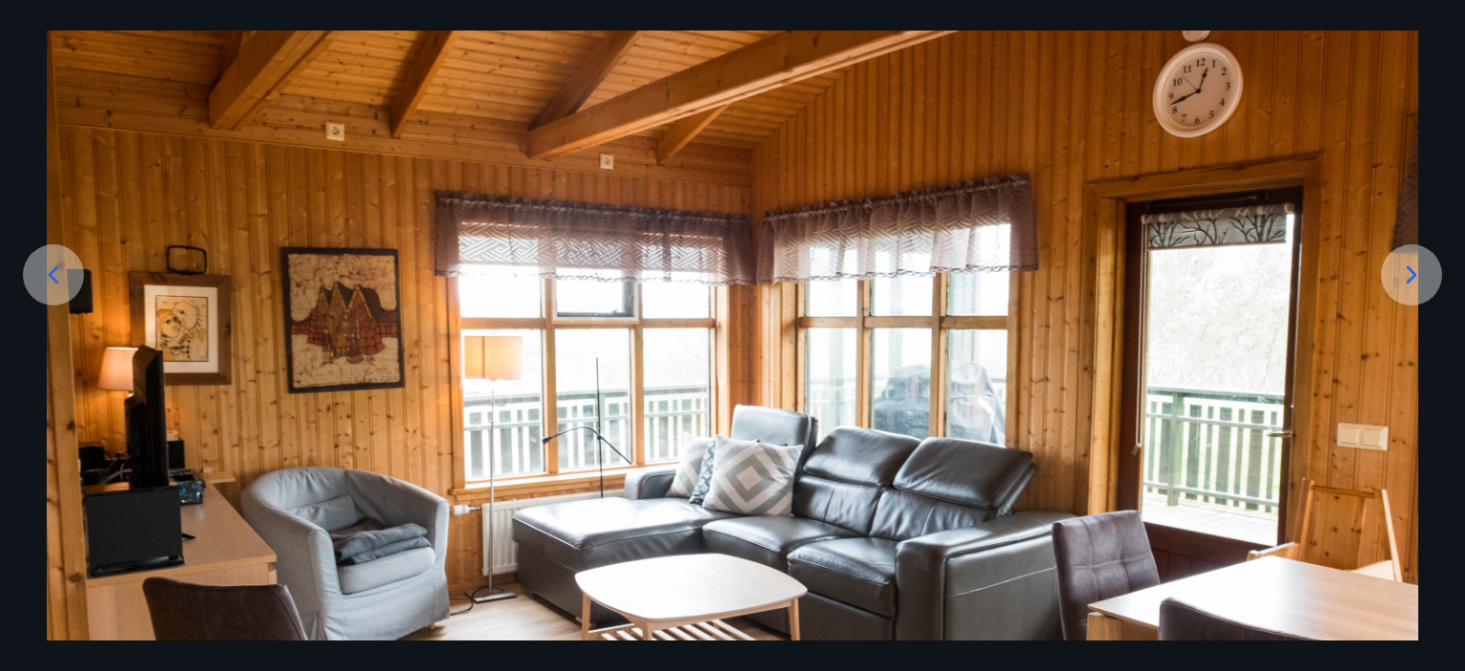
click at [1396, 294] on div at bounding box center [1411, 274] width 61 height 61
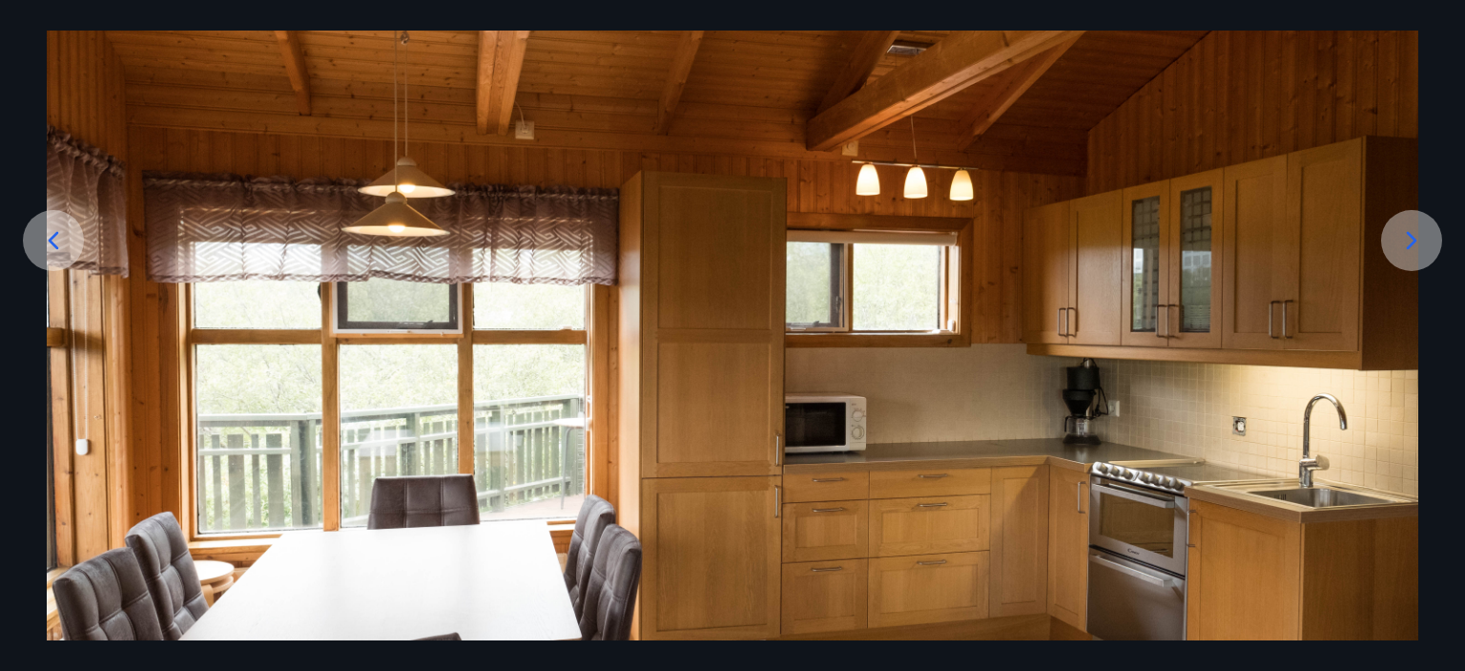
scroll to position [200, 0]
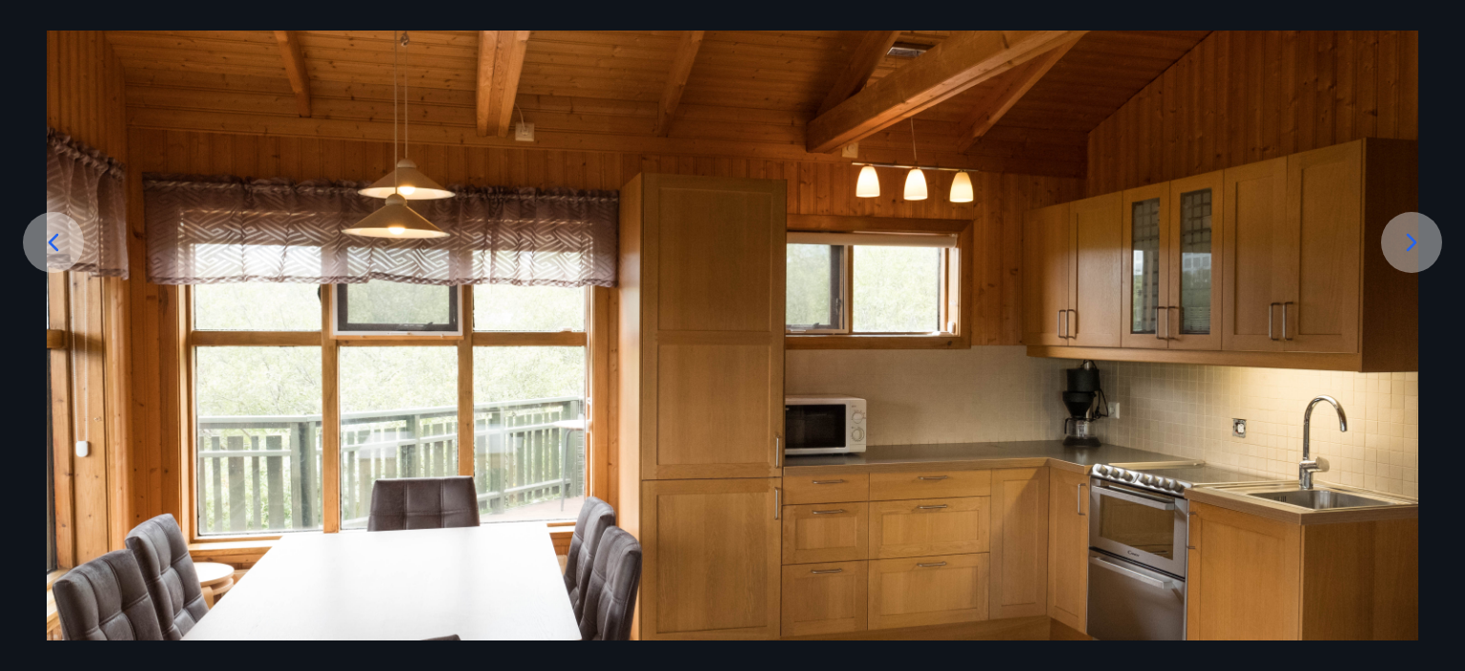
click at [1408, 259] on div at bounding box center [1411, 242] width 61 height 61
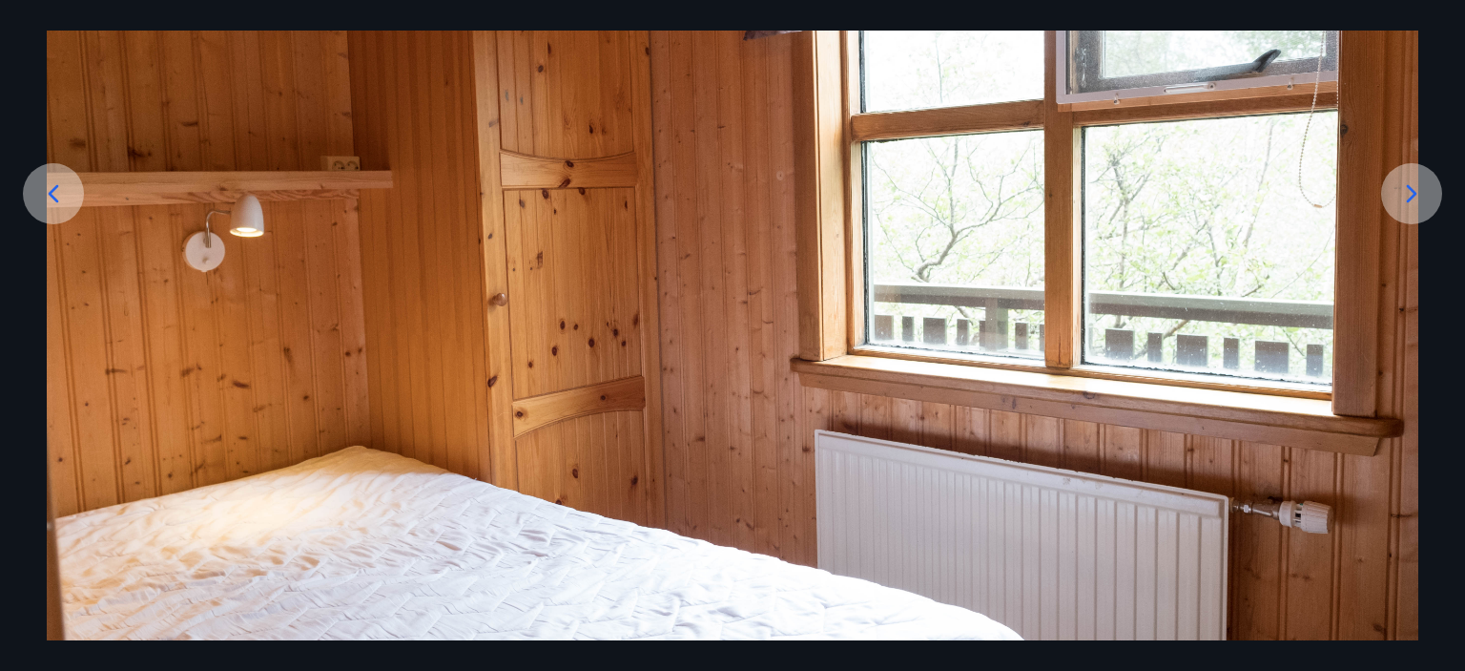
scroll to position [242, 0]
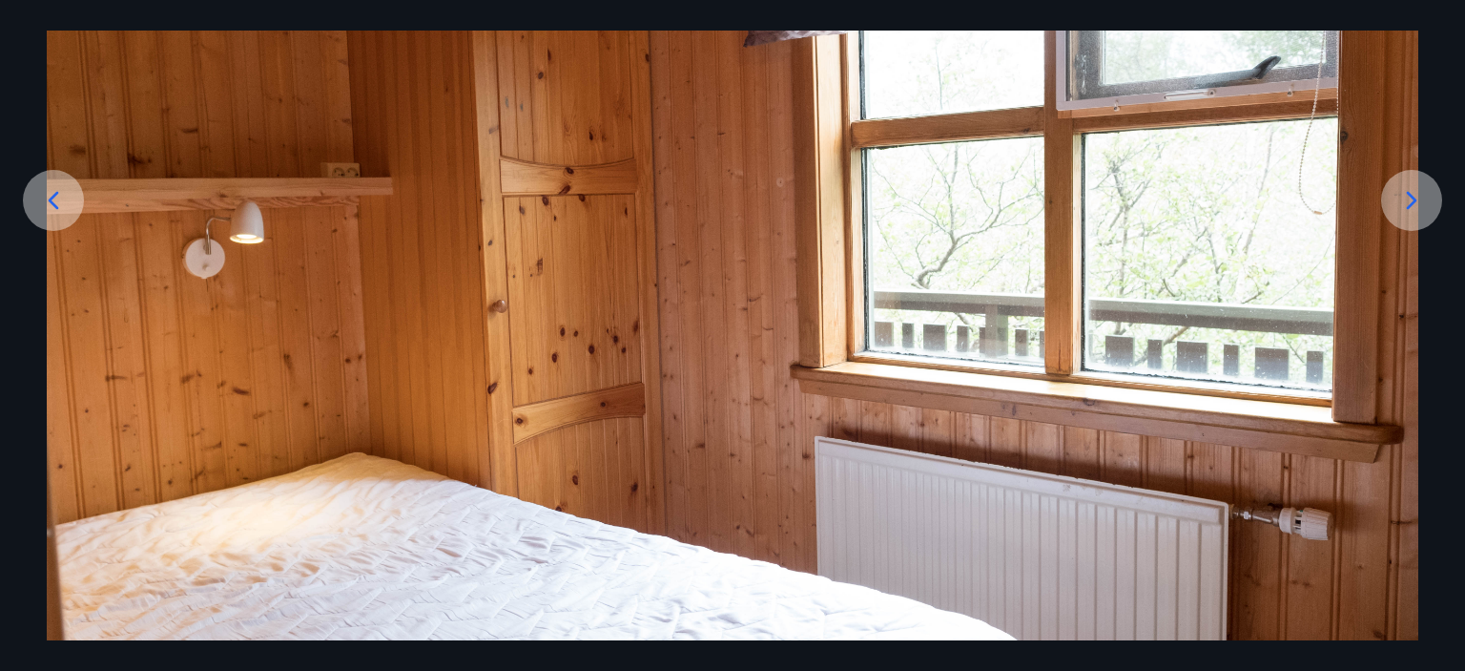
click at [1401, 218] on div at bounding box center [1411, 200] width 61 height 61
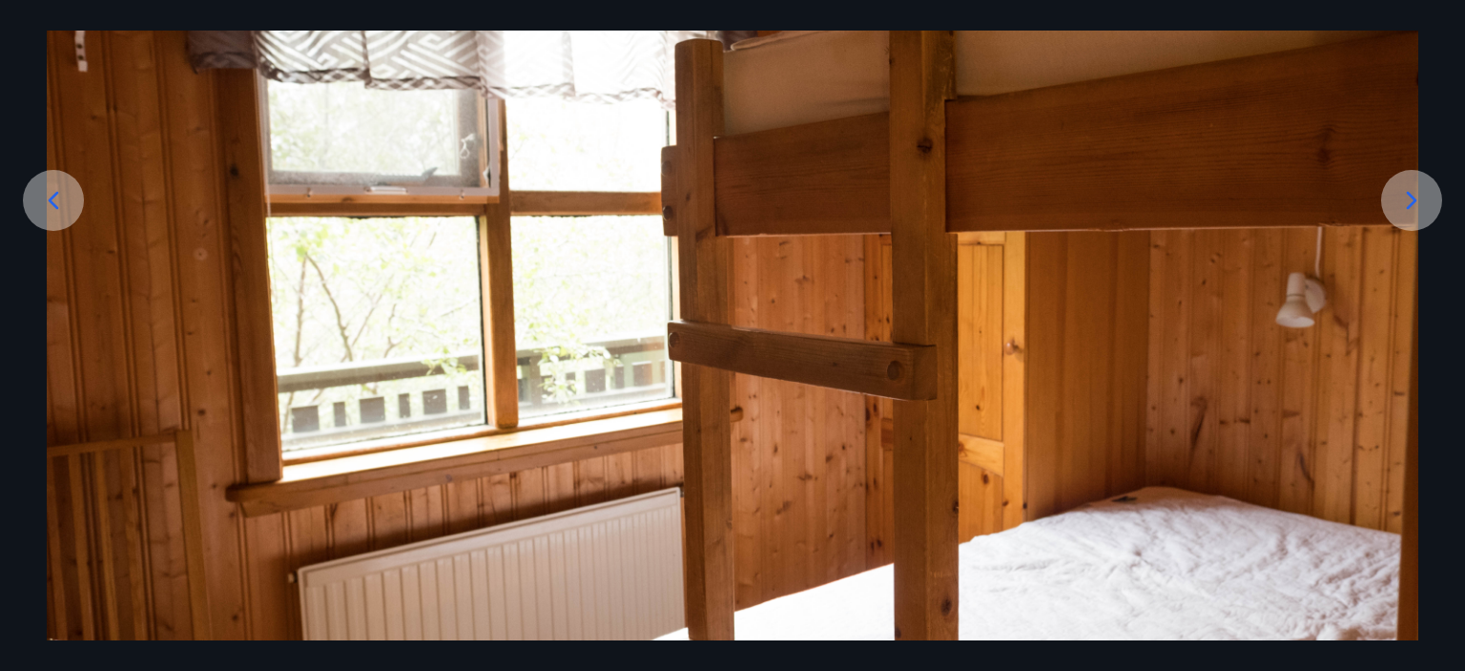
click at [1378, 500] on img at bounding box center [733, 322] width 1372 height 915
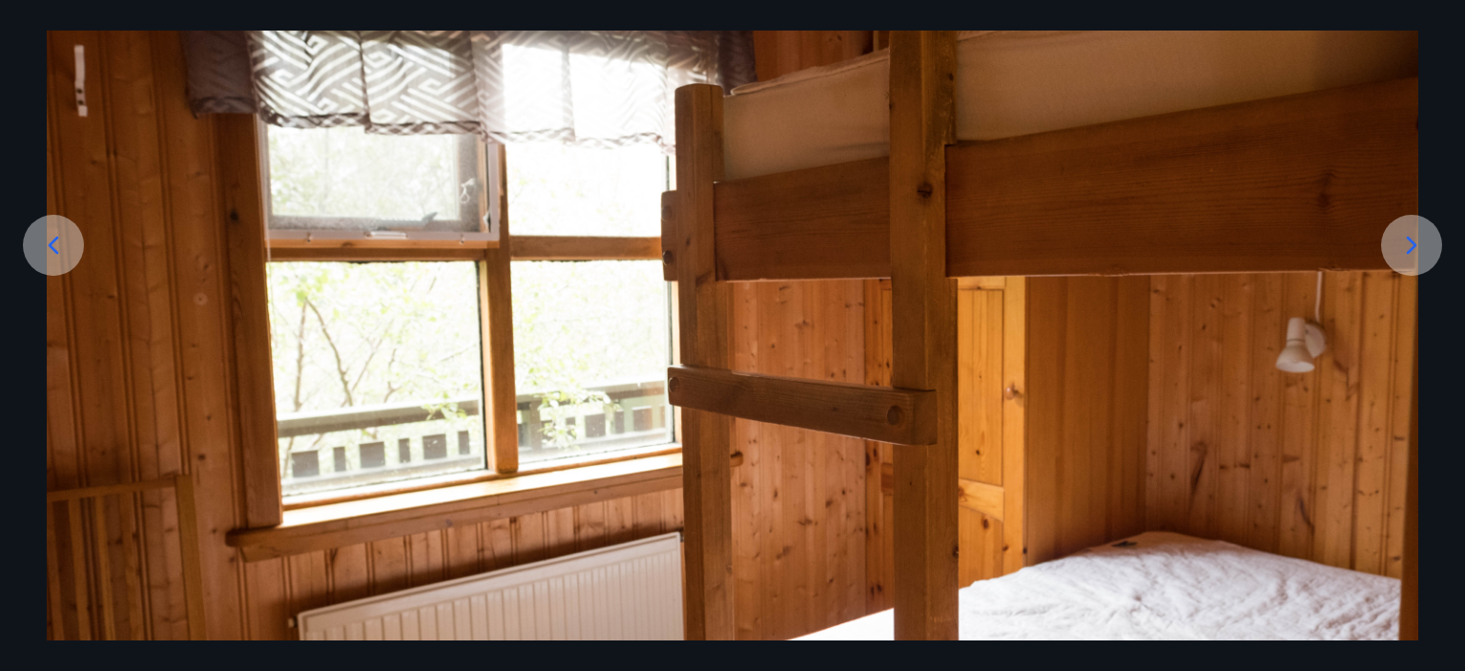
scroll to position [196, 0]
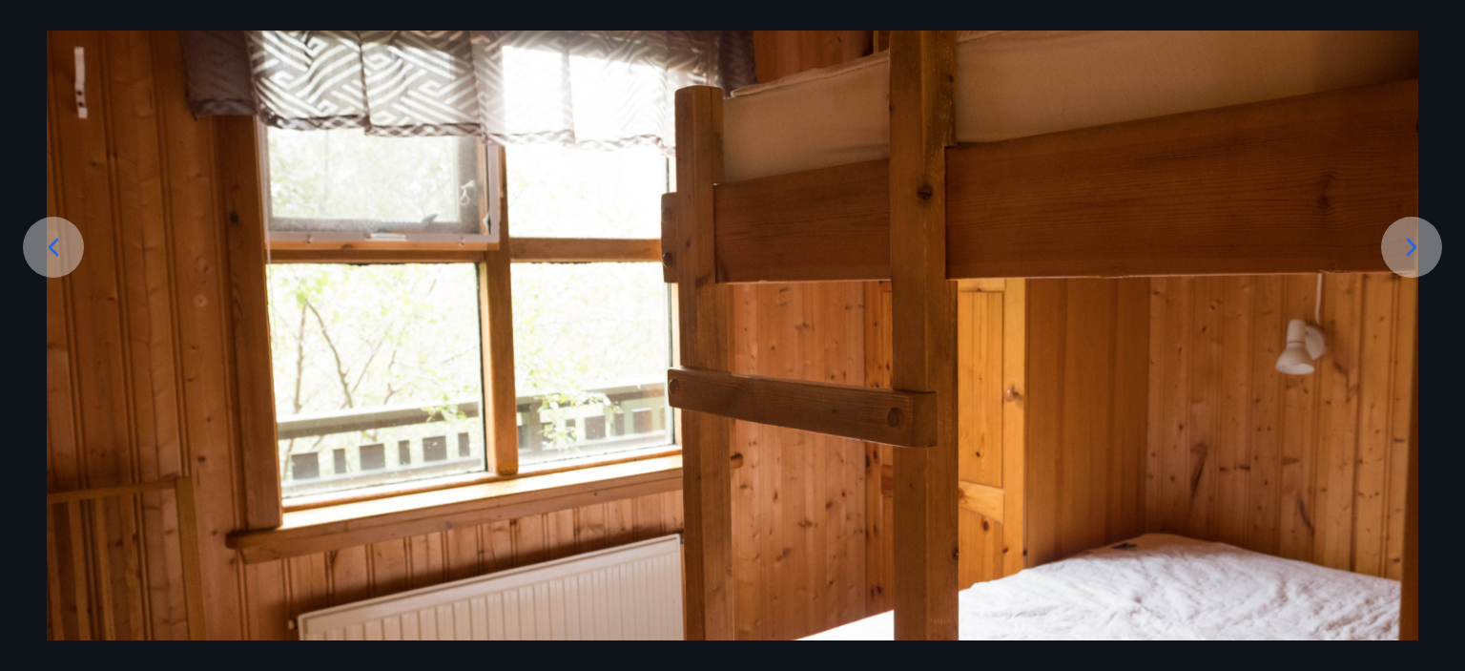
click at [1416, 255] on icon at bounding box center [1411, 247] width 31 height 31
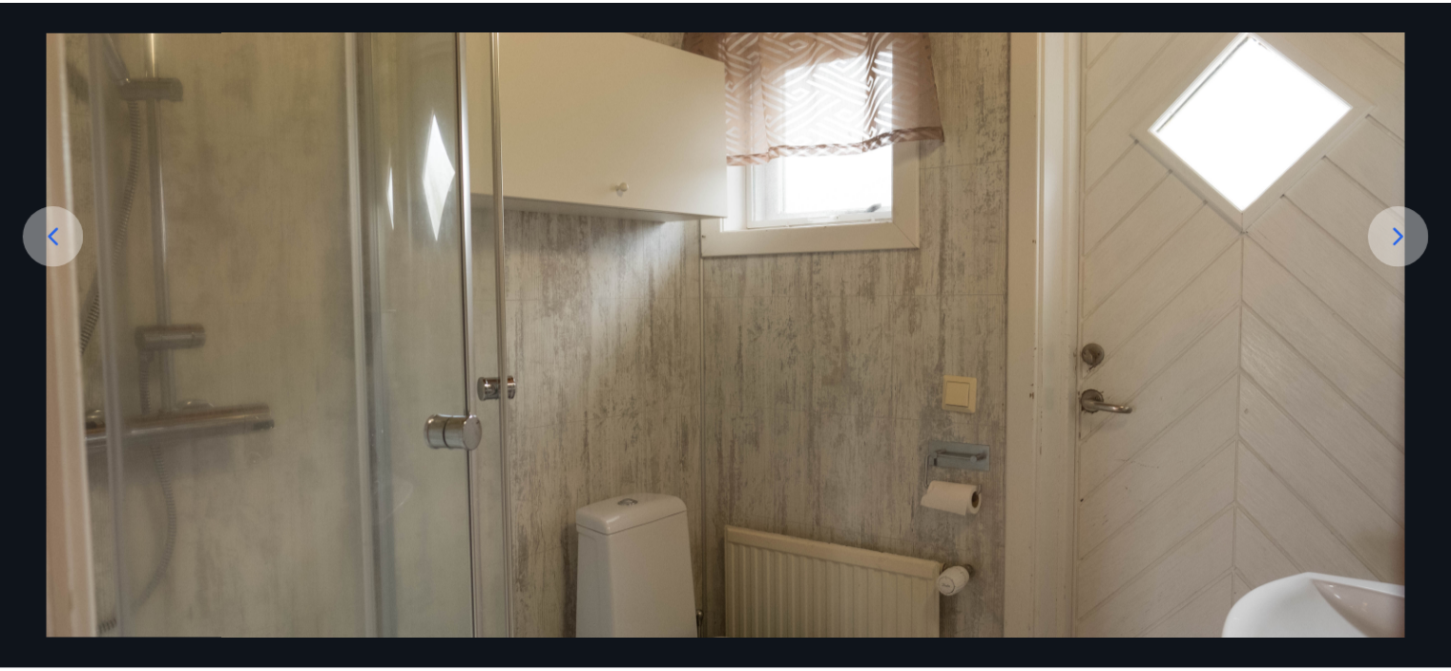
scroll to position [206, 0]
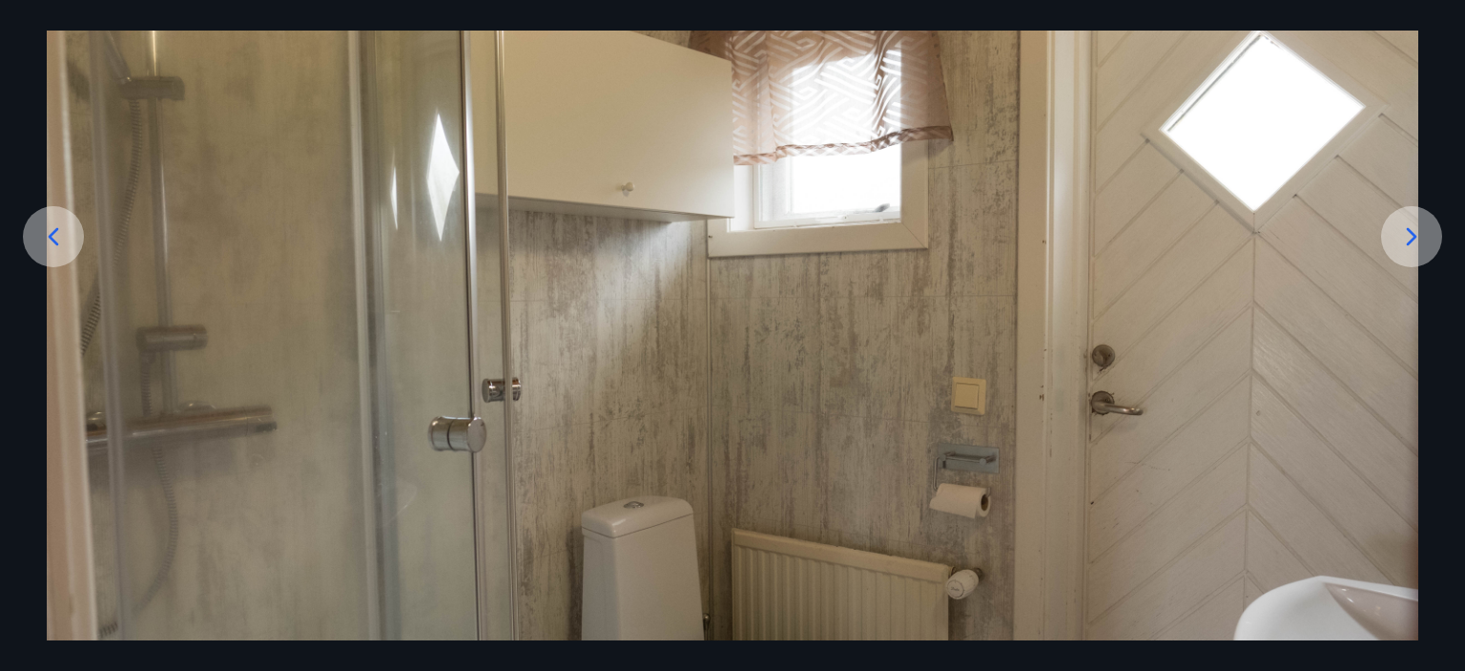
click at [1395, 263] on img at bounding box center [733, 358] width 1372 height 915
click at [1409, 251] on div at bounding box center [1411, 236] width 61 height 61
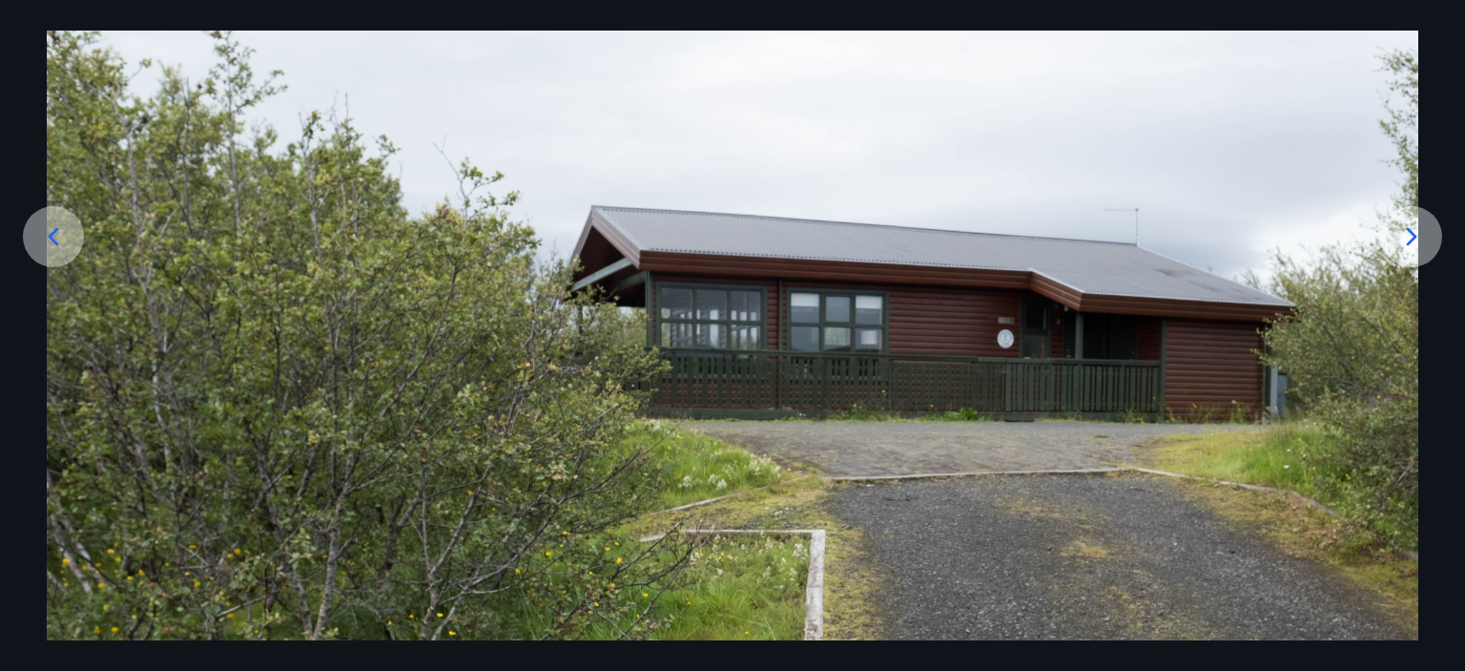
click at [1397, 246] on icon at bounding box center [1411, 236] width 31 height 31
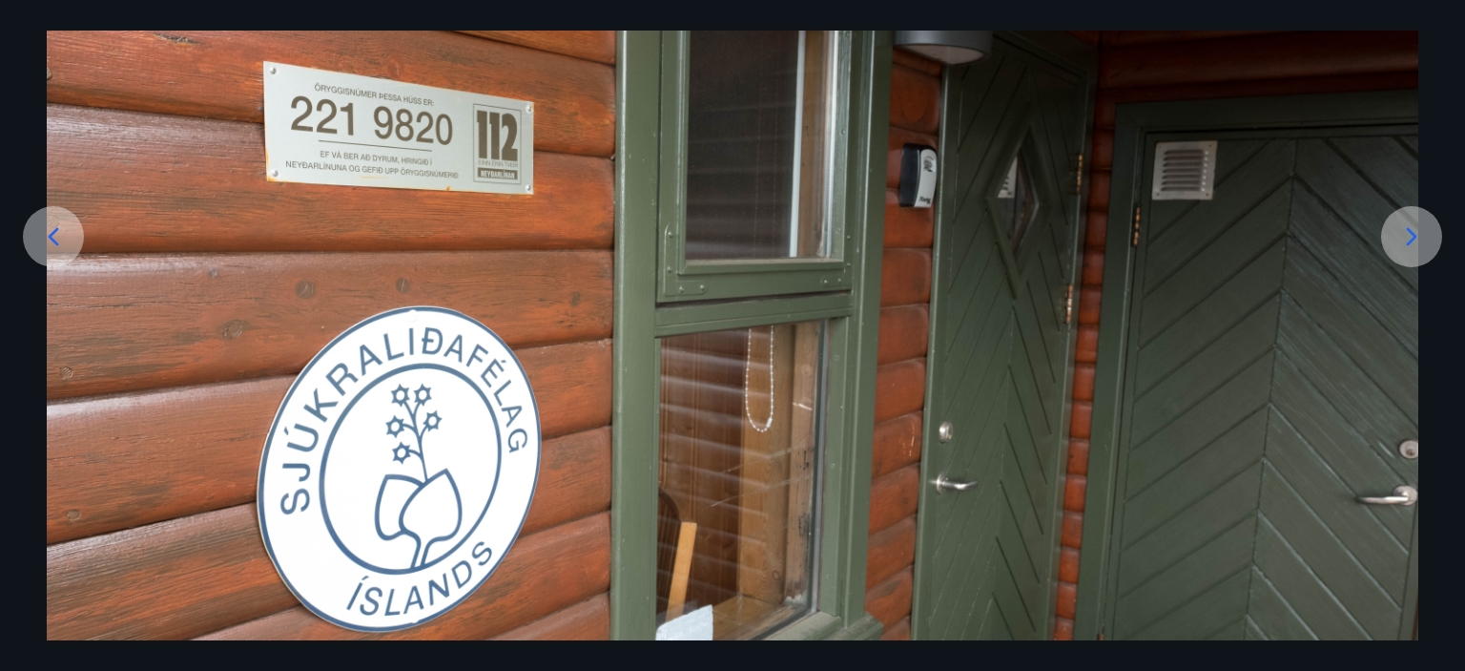
click at [1403, 242] on icon at bounding box center [1411, 236] width 31 height 31
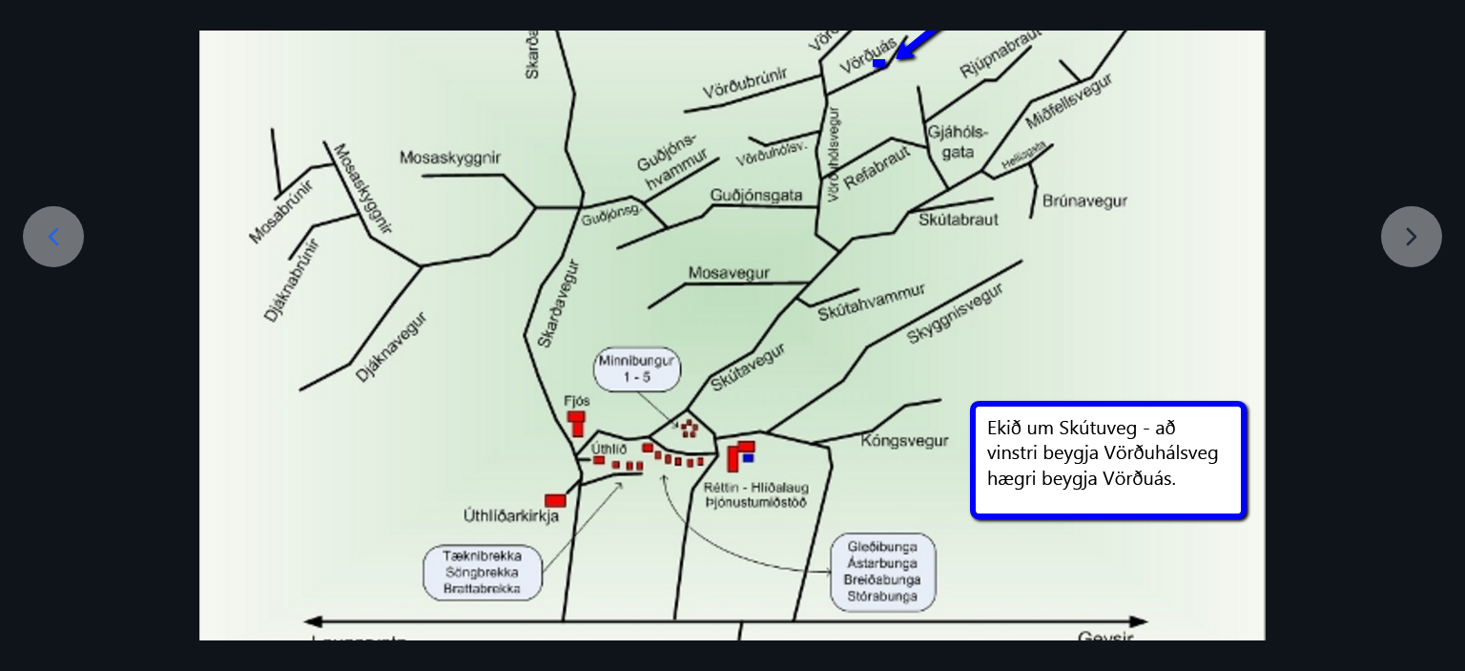
click at [1400, 237] on div at bounding box center [732, 288] width 1465 height 774
click at [70, 172] on div at bounding box center [732, 288] width 1465 height 774
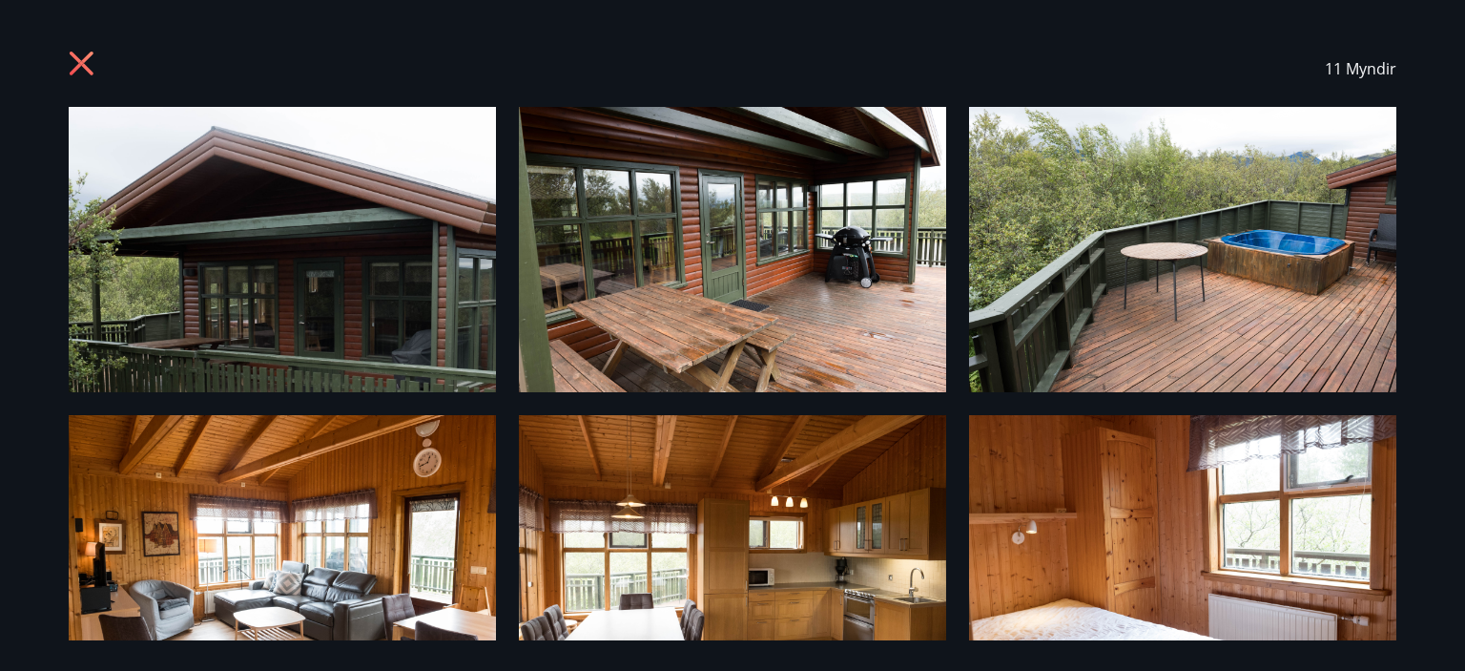
click at [80, 51] on icon at bounding box center [84, 66] width 31 height 31
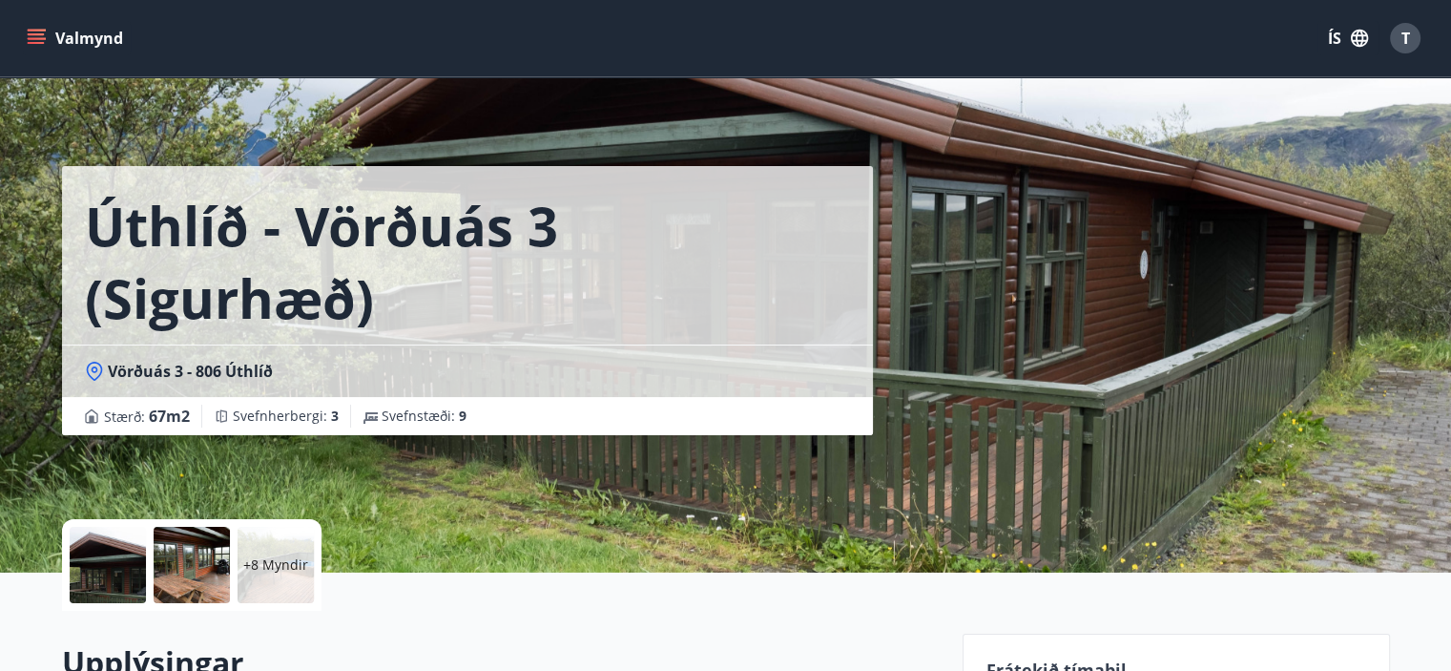
click at [78, 59] on div "Valmynd ÍS T" at bounding box center [725, 38] width 1405 height 46
